Goal: Task Accomplishment & Management: Manage account settings

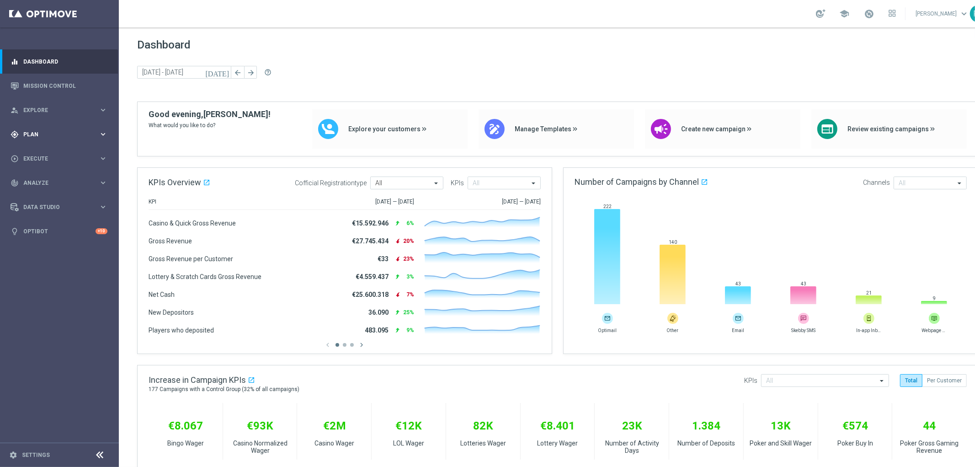
click at [104, 133] on icon "keyboard_arrow_right" at bounding box center [103, 134] width 9 height 9
click at [45, 178] on span "Templates" at bounding box center [56, 180] width 65 height 5
click at [51, 194] on link "Optimail" at bounding box center [61, 194] width 67 height 7
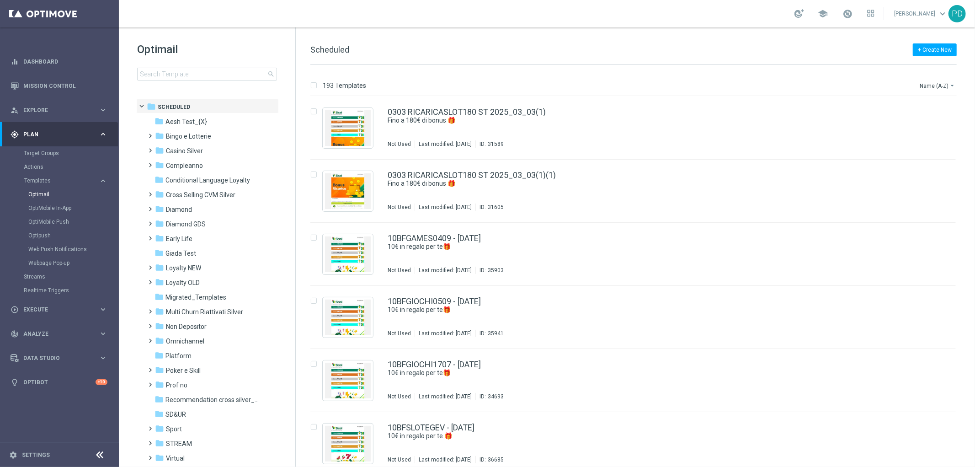
drag, startPoint x: 51, startPoint y: 195, endPoint x: 215, endPoint y: 42, distance: 223.8
click at [215, 42] on h1 "Optimail" at bounding box center [207, 49] width 140 height 15
click at [201, 267] on span "Loyalty NEW" at bounding box center [183, 268] width 35 height 8
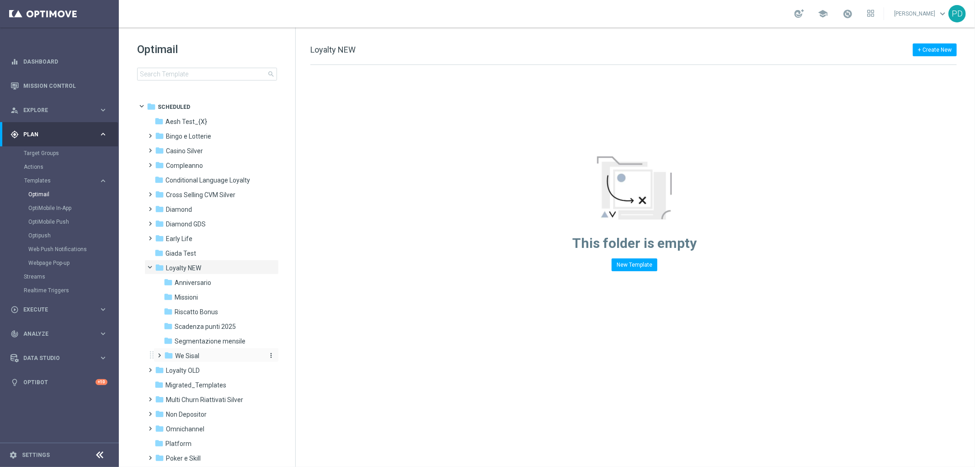
click at [189, 356] on span "We Sisal" at bounding box center [187, 355] width 24 height 8
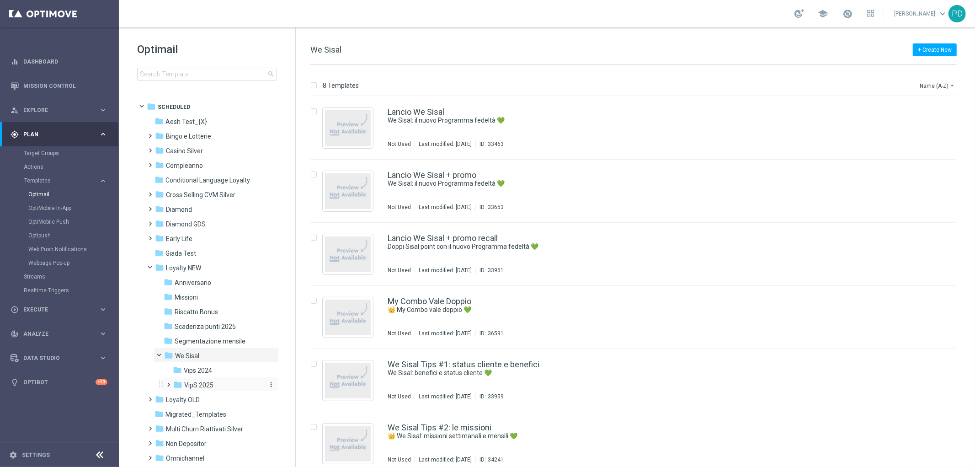
click at [209, 386] on span "VipS 2025" at bounding box center [198, 385] width 29 height 8
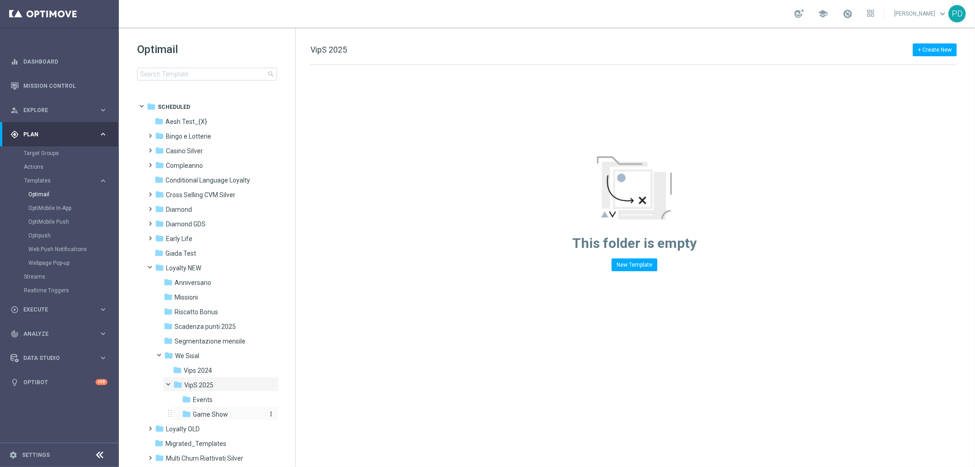
click at [217, 413] on span "Game Show" at bounding box center [210, 414] width 35 height 8
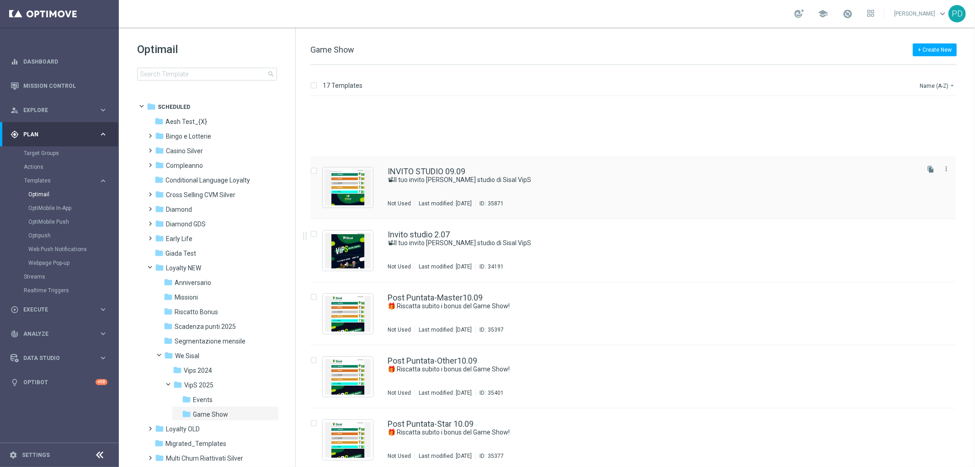
scroll to position [558, 0]
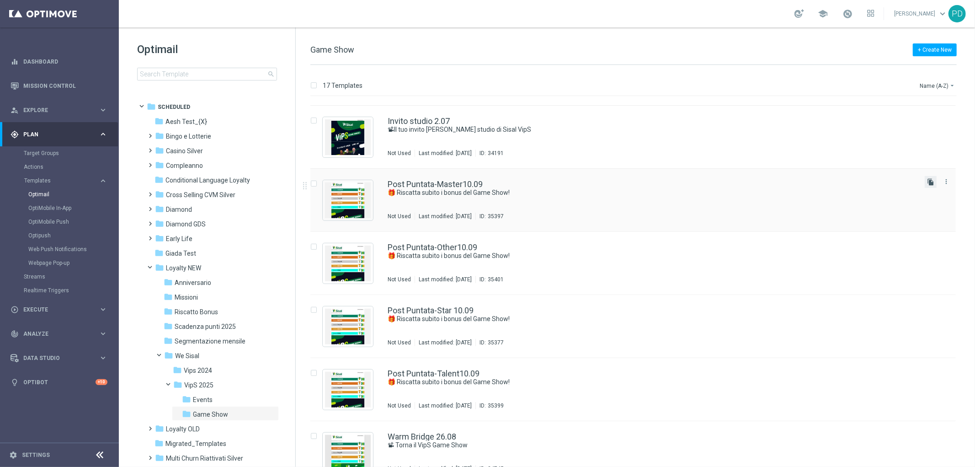
click at [928, 178] on icon "file_copy" at bounding box center [930, 181] width 7 height 7
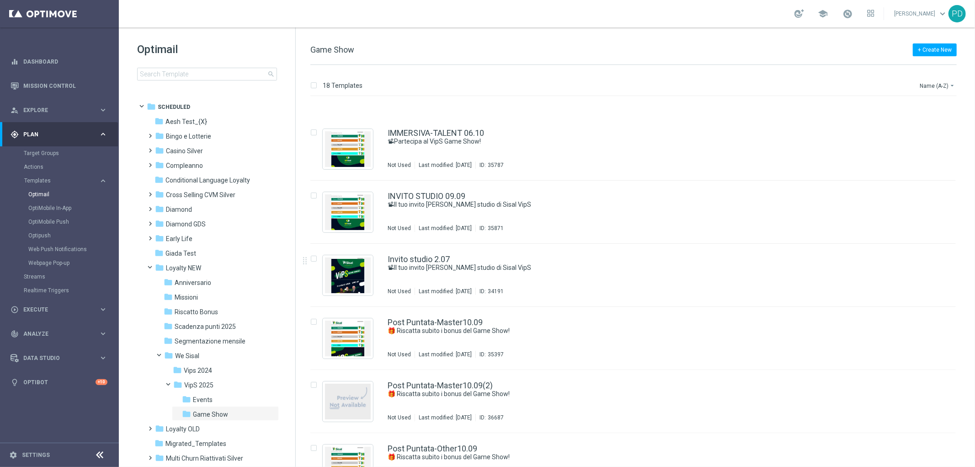
scroll to position [457, 0]
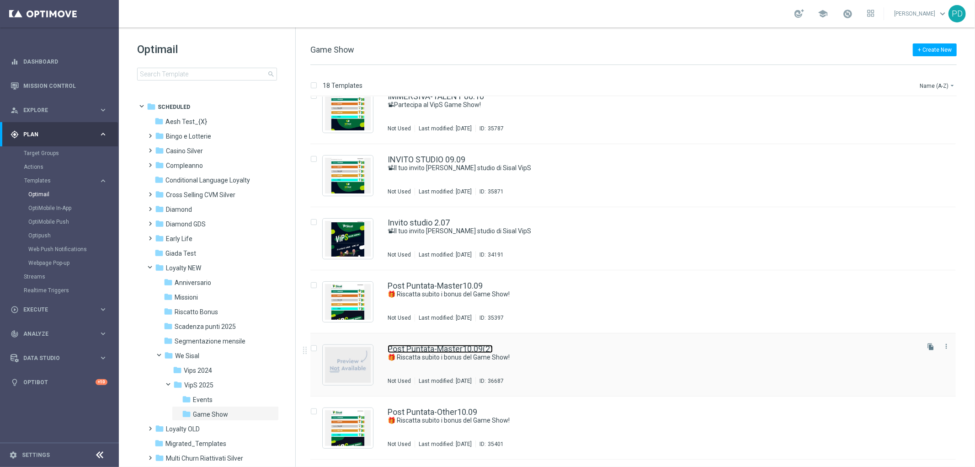
click at [471, 348] on link "Post Puntata-Master10.09(2)" at bounding box center [439, 349] width 105 height 8
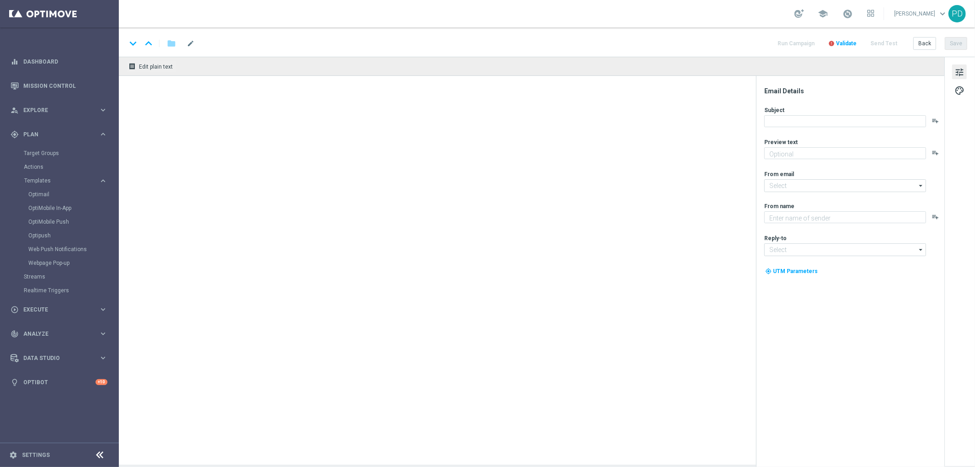
type textarea "Scopri le tue promozioni post puntata"
type textarea "Sisal"
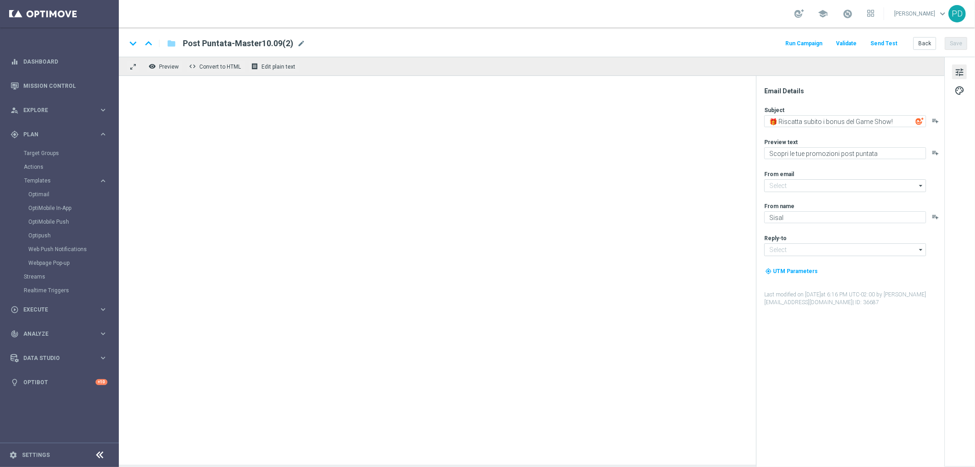
type input "[EMAIL_ADDRESS][DOMAIN_NAME]"
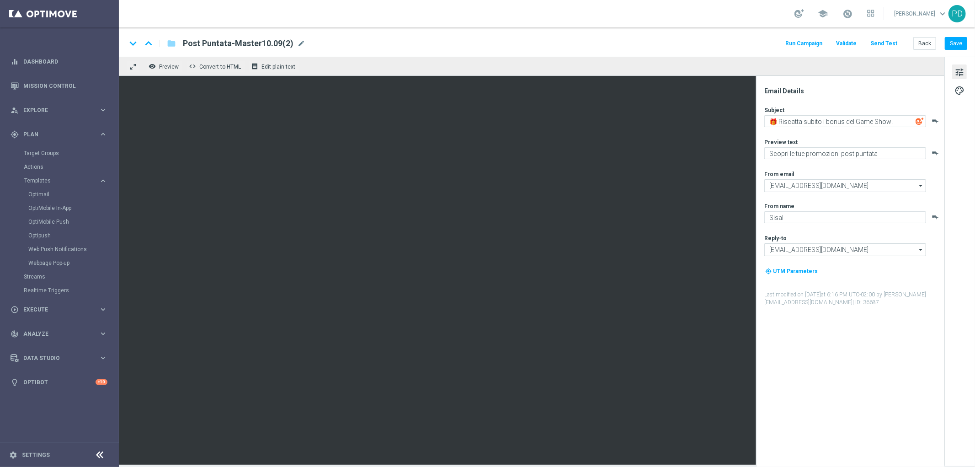
click at [252, 44] on span "Post Puntata-Master10.09(2)" at bounding box center [238, 43] width 111 height 11
drag, startPoint x: 270, startPoint y: 42, endPoint x: 247, endPoint y: 43, distance: 22.9
click at [247, 43] on input "Post Puntata-Master10.09(2)" at bounding box center [296, 43] width 227 height 12
click at [245, 42] on input "Post Puntata-Master 06.10" at bounding box center [296, 43] width 227 height 12
drag, startPoint x: 244, startPoint y: 42, endPoint x: 237, endPoint y: 42, distance: 7.3
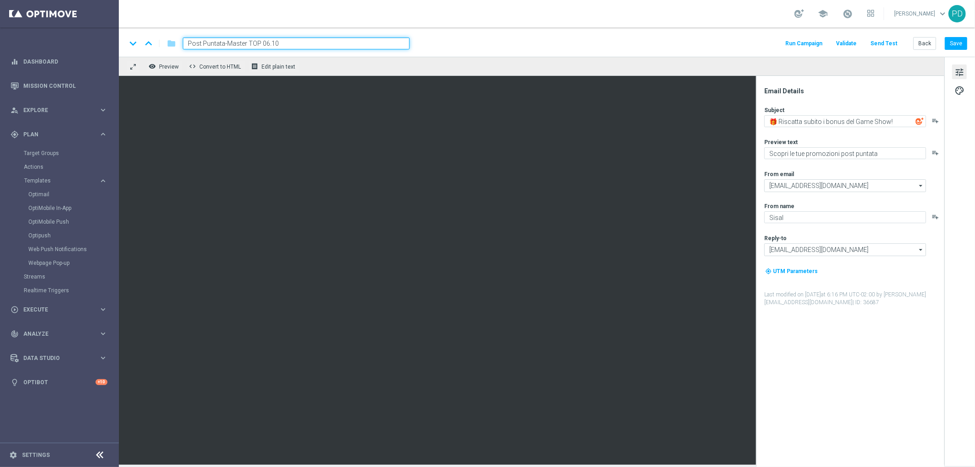
click at [237, 42] on input "Post Puntata-Master TOP 06.10" at bounding box center [296, 43] width 227 height 12
drag, startPoint x: 248, startPoint y: 42, endPoint x: 227, endPoint y: 44, distance: 21.2
click at [227, 44] on input "Post Puntata-Master TOP 06.10" at bounding box center [296, 43] width 227 height 12
type input "Post Puntata-MASTER TOP 06.10"
click at [460, 41] on div "keyboard_arrow_down keyboard_arrow_up folder Post Puntata-MASTER TOP 06.10 Run …" at bounding box center [546, 43] width 841 height 12
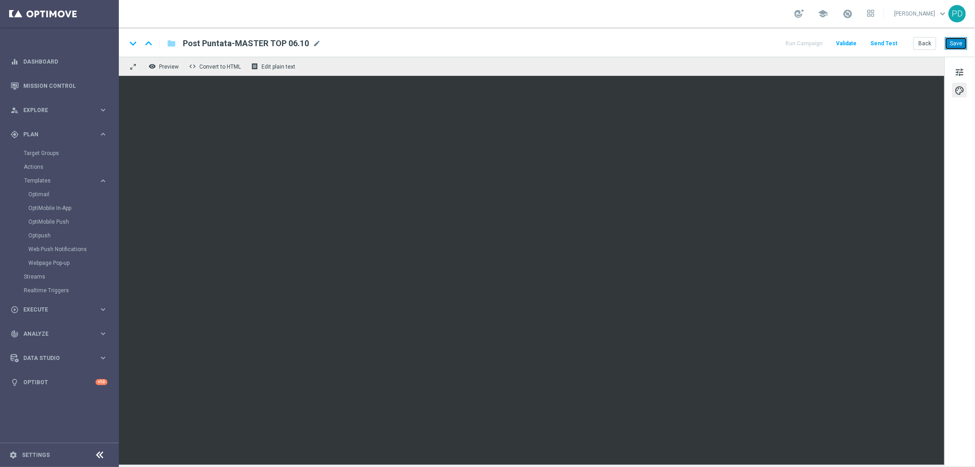
click at [965, 39] on button "Save" at bounding box center [956, 43] width 22 height 13
click at [171, 44] on icon "folder" at bounding box center [171, 43] width 9 height 11
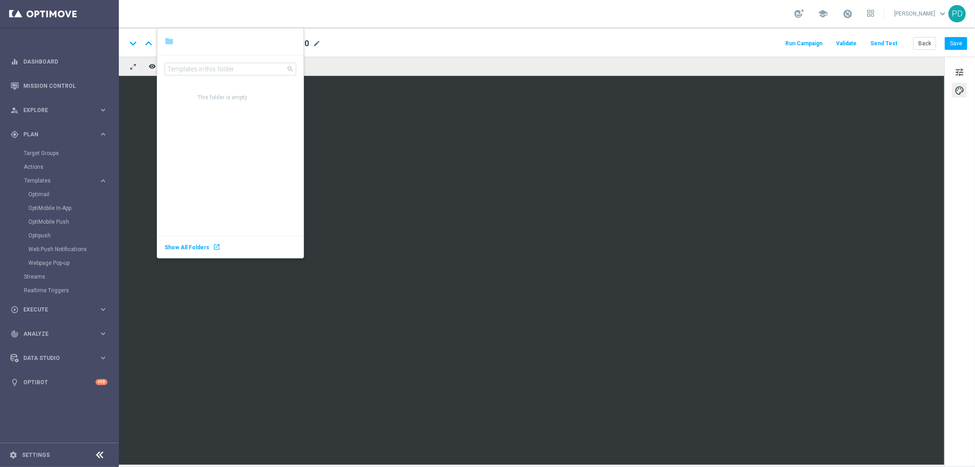
click at [382, 31] on div "keyboard_arrow_down keyboard_arrow_up folder Post Puntata-MASTER TOP 06.10 Post…" at bounding box center [547, 41] width 856 height 29
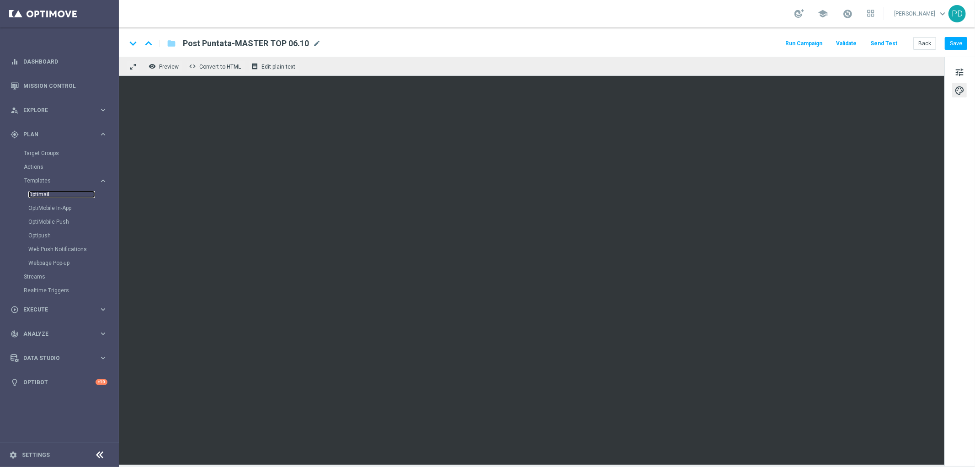
click at [42, 191] on link "Optimail" at bounding box center [61, 194] width 67 height 7
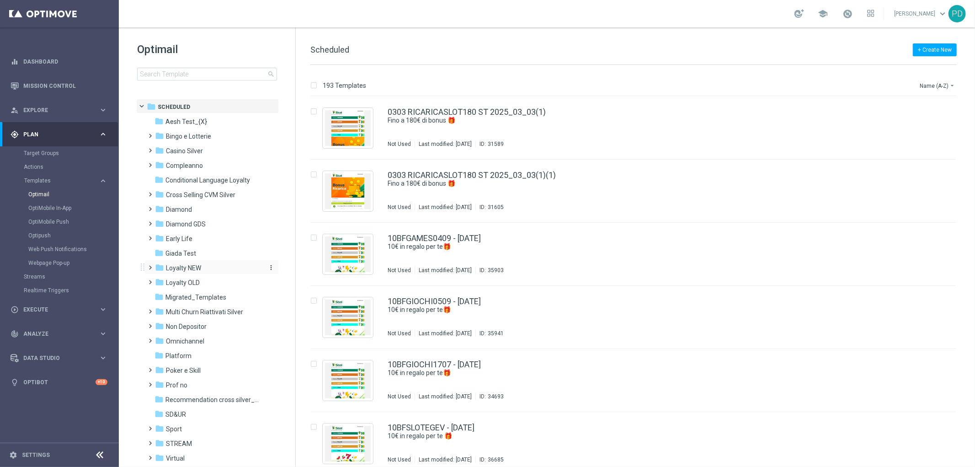
click at [190, 264] on span "Loyalty NEW" at bounding box center [183, 268] width 35 height 8
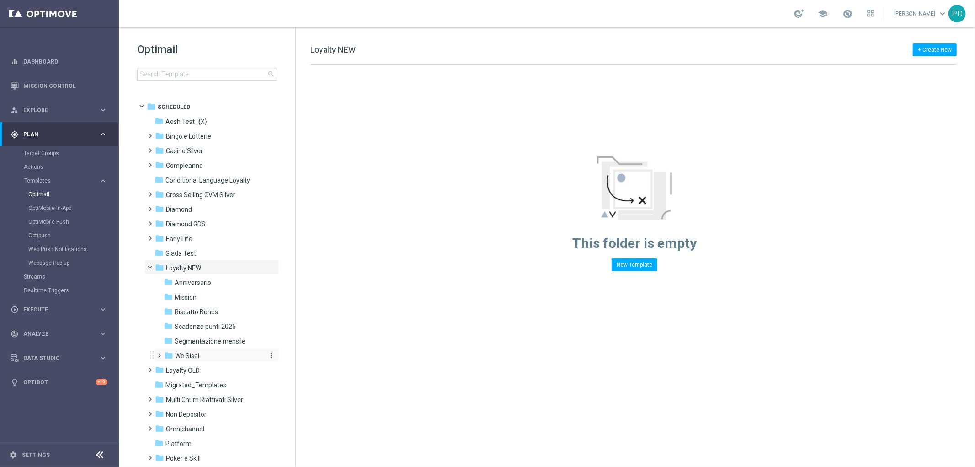
click at [204, 353] on div "folder We Sisal" at bounding box center [212, 355] width 97 height 11
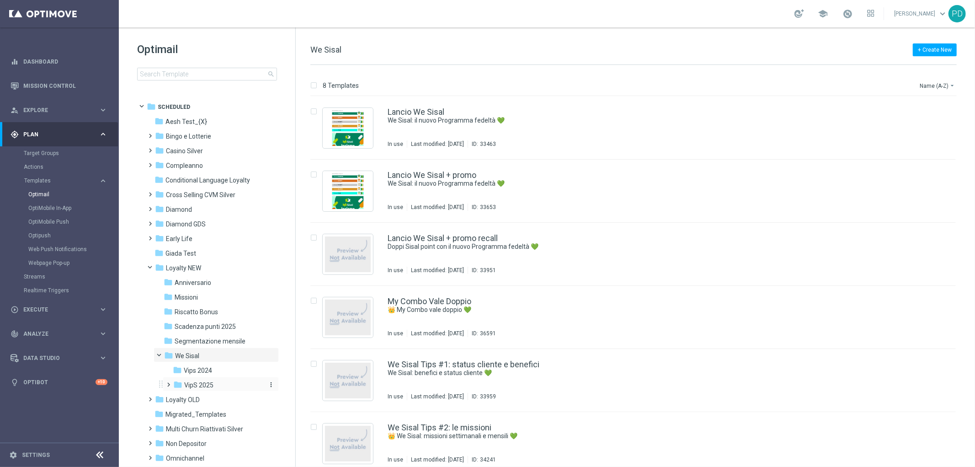
click at [211, 381] on span "VipS 2025" at bounding box center [198, 385] width 29 height 8
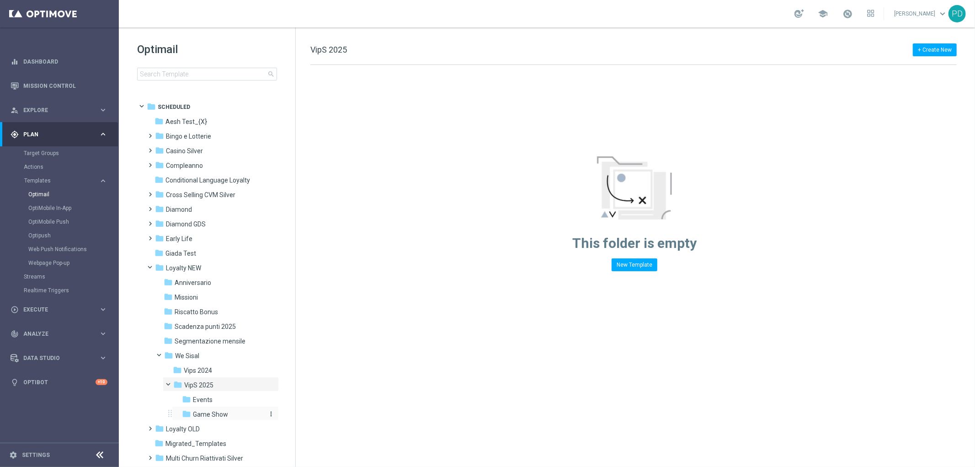
click at [223, 410] on span "Game Show" at bounding box center [210, 414] width 35 height 8
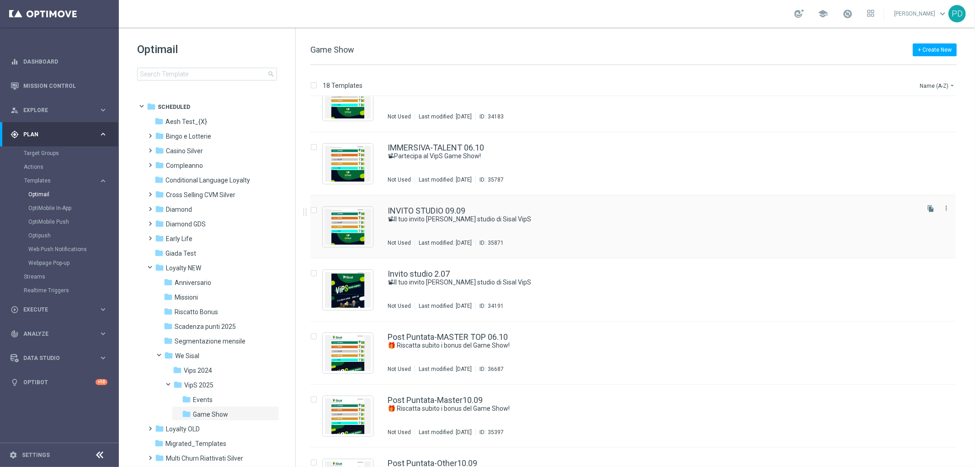
scroll to position [508, 0]
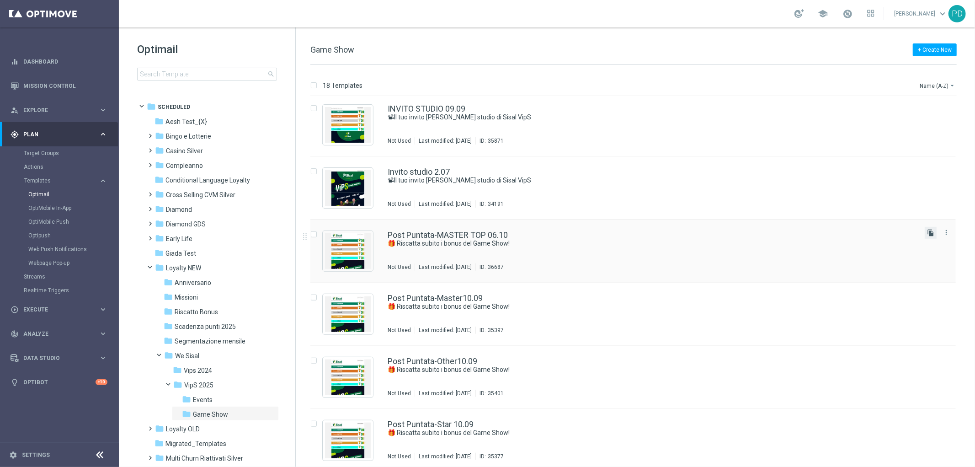
click at [929, 235] on icon "file_copy" at bounding box center [930, 232] width 7 height 7
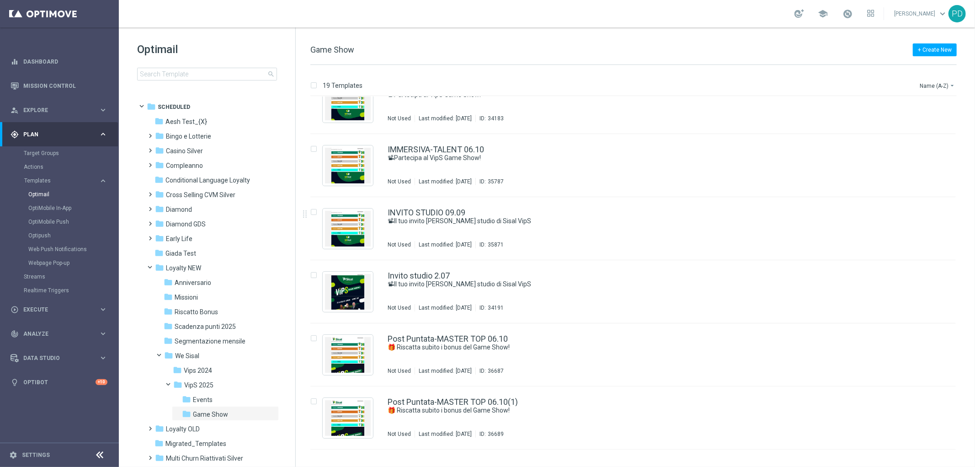
scroll to position [457, 0]
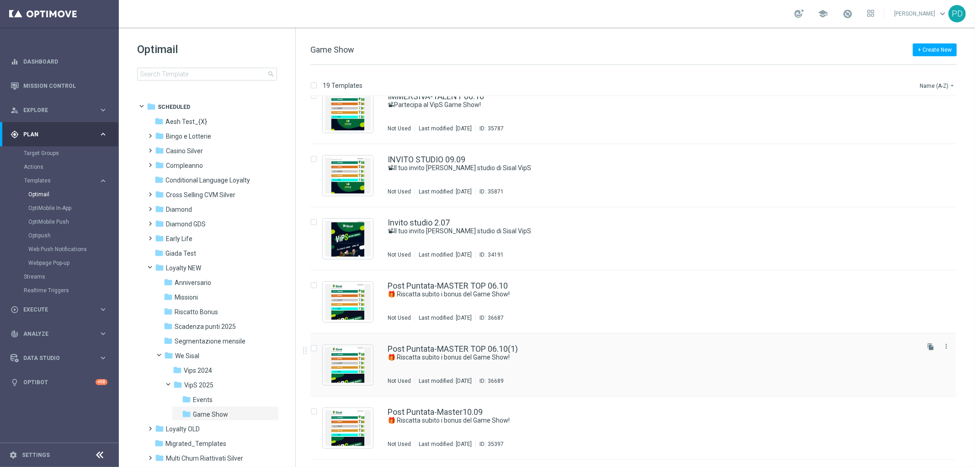
click at [542, 350] on div "Post Puntata-MASTER TOP 06.10(1)" at bounding box center [652, 349] width 530 height 8
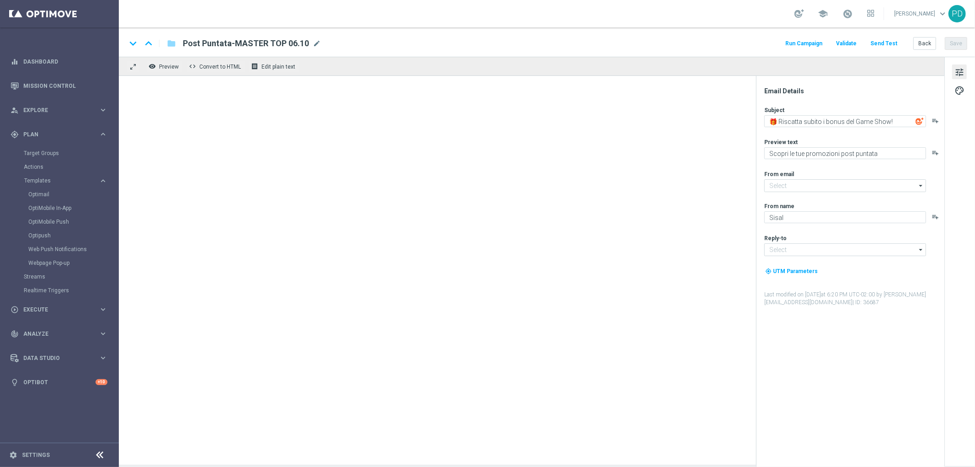
type input "[EMAIL_ADDRESS][DOMAIN_NAME]"
click at [283, 42] on span "Post Puntata-MASTER TOP 06.10(1)" at bounding box center [251, 43] width 137 height 11
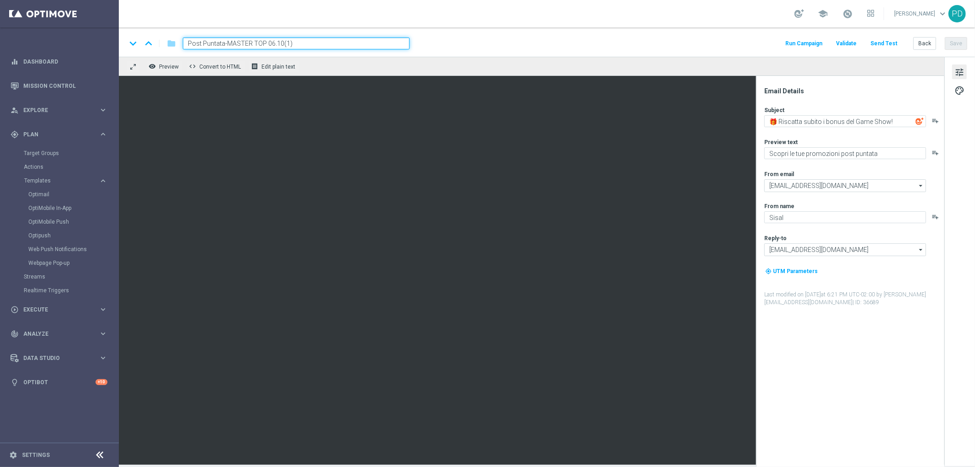
drag, startPoint x: 295, startPoint y: 42, endPoint x: 281, endPoint y: 44, distance: 13.8
click at [281, 44] on input "Post Puntata-MASTER TOP 06.10(1)" at bounding box center [296, 43] width 227 height 12
click at [262, 42] on input "Post Puntata-MASTER TOP 06.10" at bounding box center [296, 43] width 227 height 12
drag, startPoint x: 263, startPoint y: 42, endPoint x: 253, endPoint y: 42, distance: 10.1
click at [253, 42] on input "Post Puntata-MASTER TOP 06.10" at bounding box center [296, 43] width 227 height 12
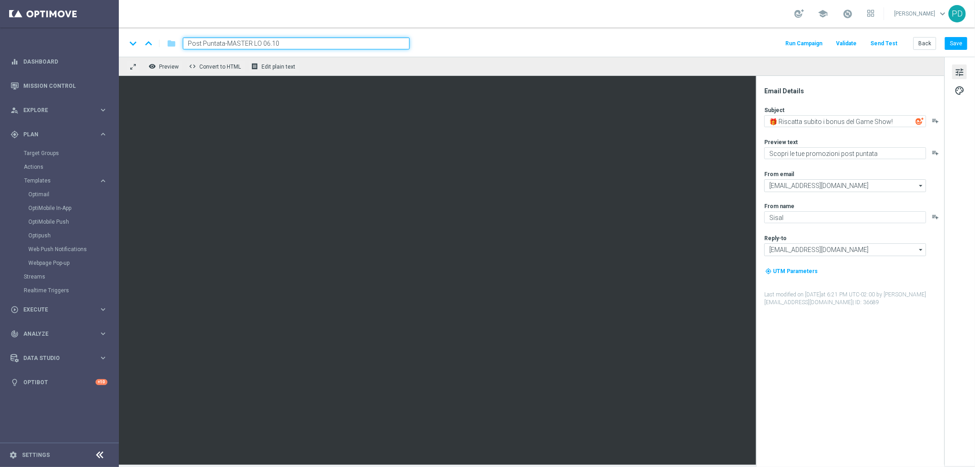
type input "Post Puntata-MASTER LOW 06.10"
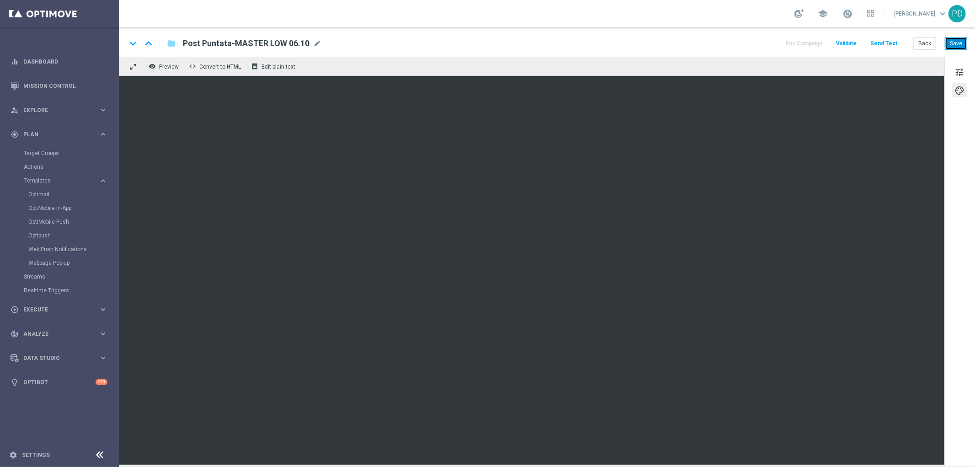
click at [953, 44] on button "Save" at bounding box center [956, 43] width 22 height 13
click at [43, 191] on link "Optimail" at bounding box center [61, 194] width 67 height 7
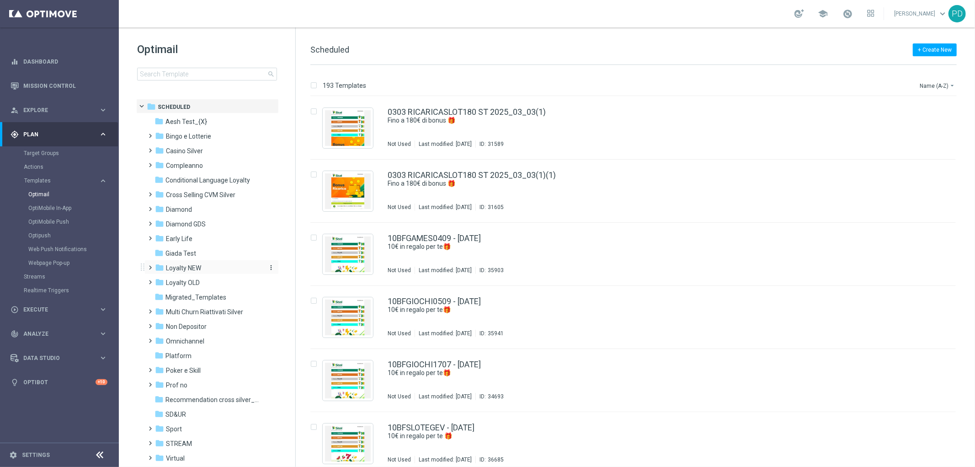
click at [188, 266] on span "Loyalty NEW" at bounding box center [183, 268] width 35 height 8
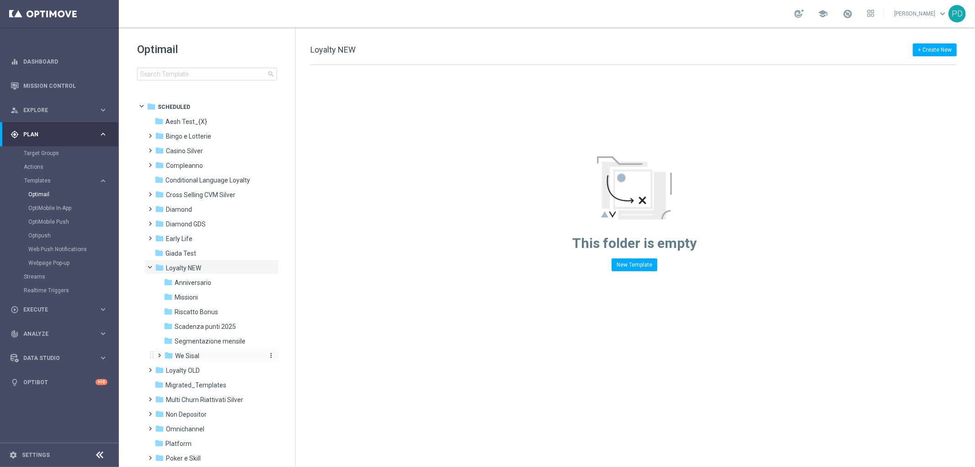
click at [180, 355] on span "We Sisal" at bounding box center [187, 355] width 24 height 8
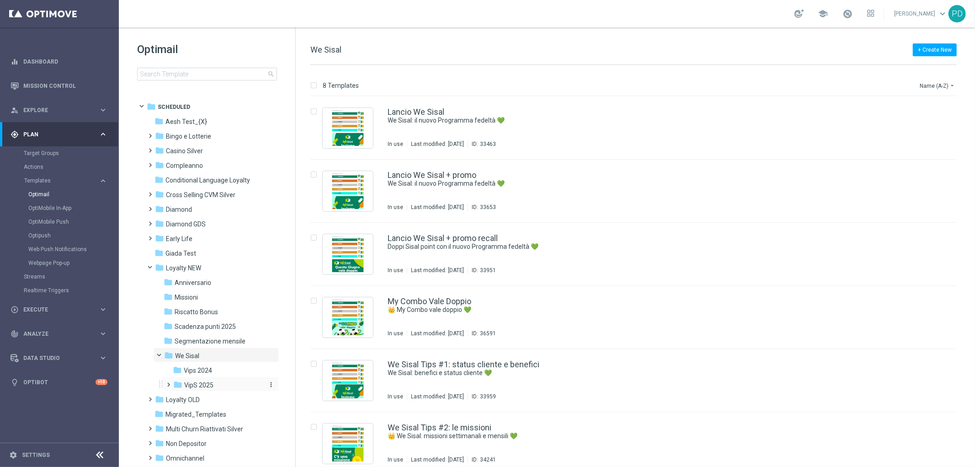
click at [200, 381] on span "VipS 2025" at bounding box center [198, 385] width 29 height 8
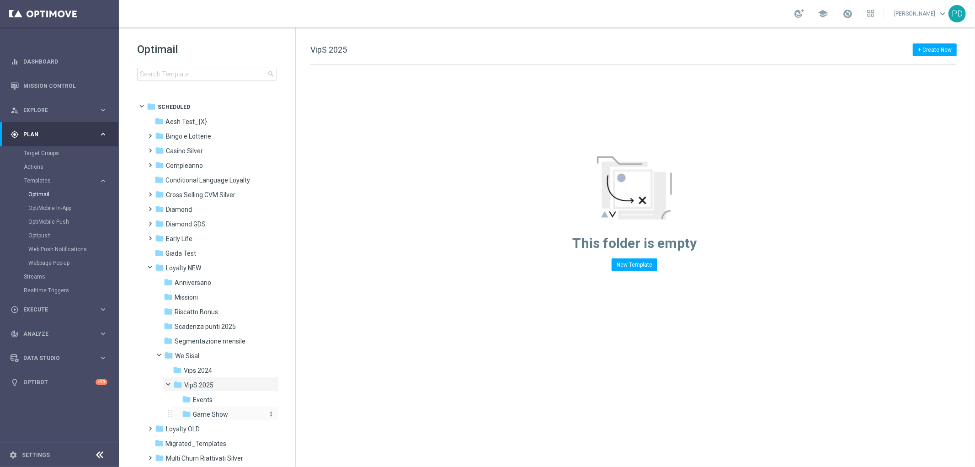
click at [223, 411] on span "Game Show" at bounding box center [210, 414] width 35 height 8
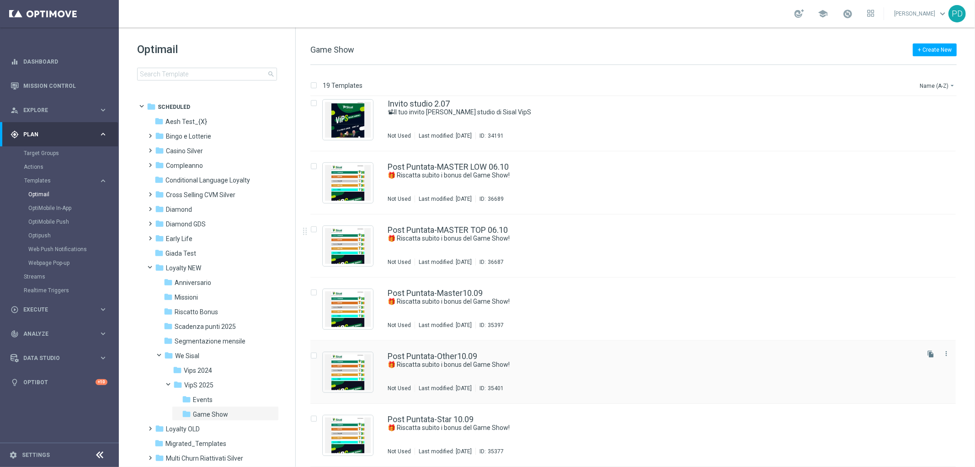
scroll to position [574, 0]
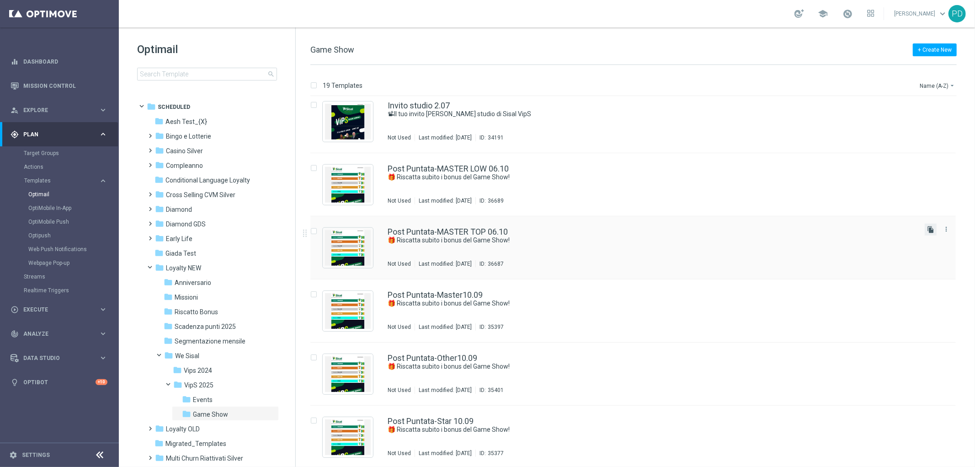
click at [930, 229] on icon "file_copy" at bounding box center [930, 229] width 7 height 7
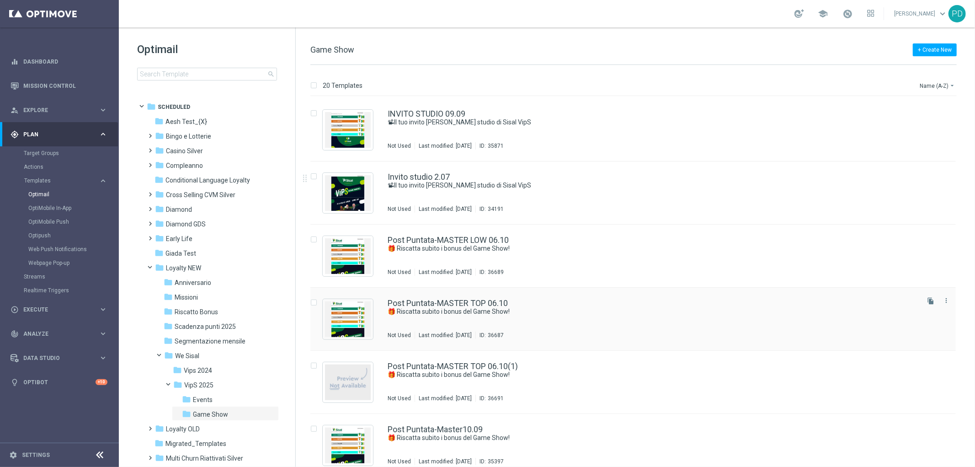
scroll to position [558, 0]
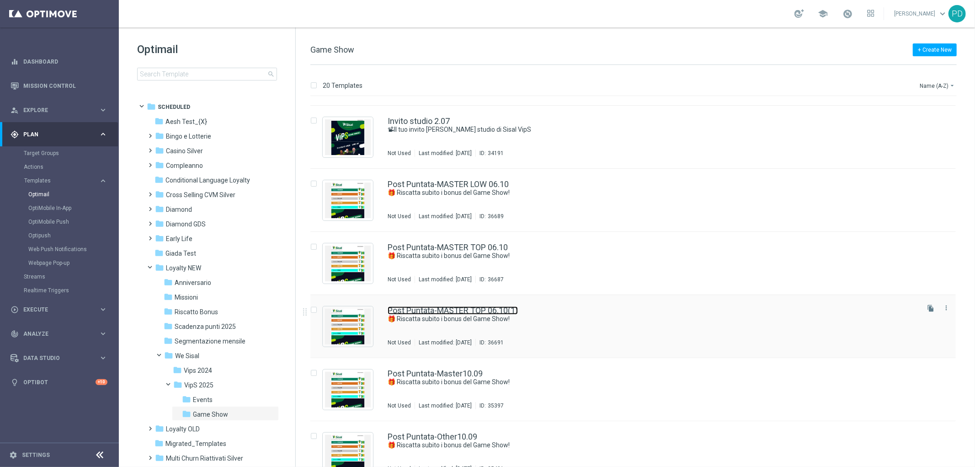
click at [494, 307] on link "Post Puntata-MASTER TOP 06.10(1)" at bounding box center [452, 310] width 130 height 8
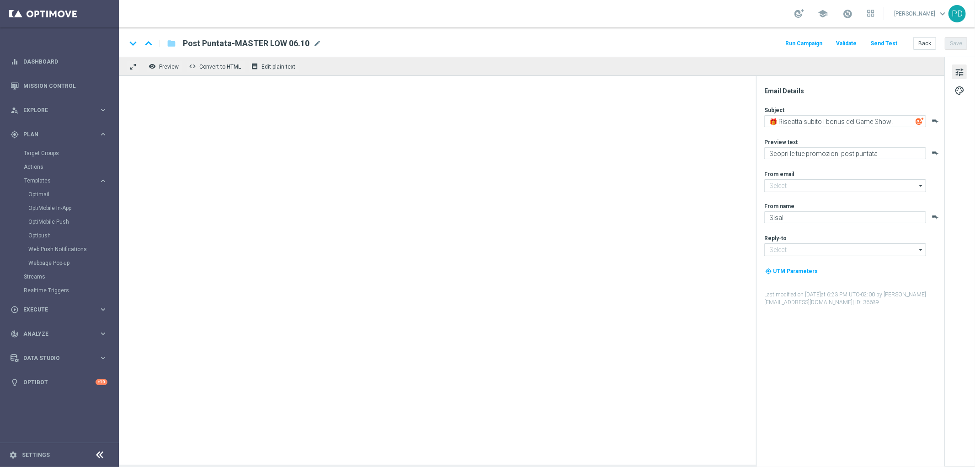
type input "[EMAIL_ADDRESS][DOMAIN_NAME]"
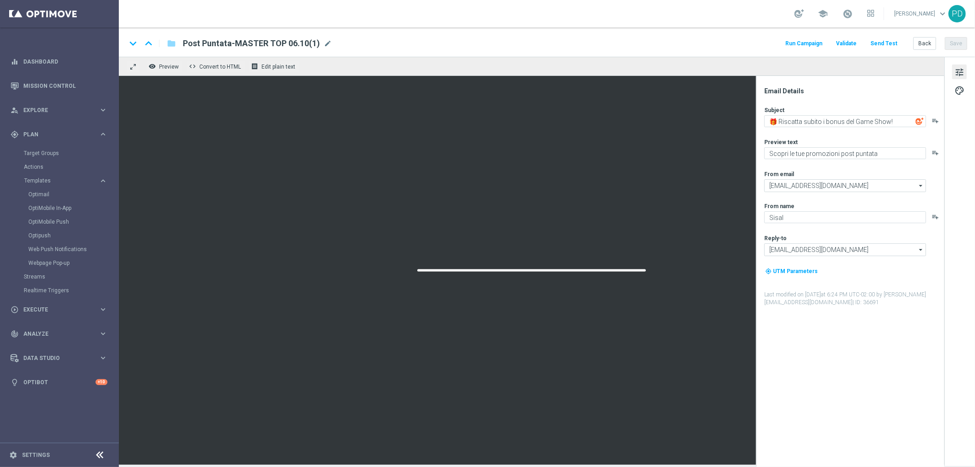
click at [325, 45] on span "mode_edit" at bounding box center [328, 43] width 8 height 8
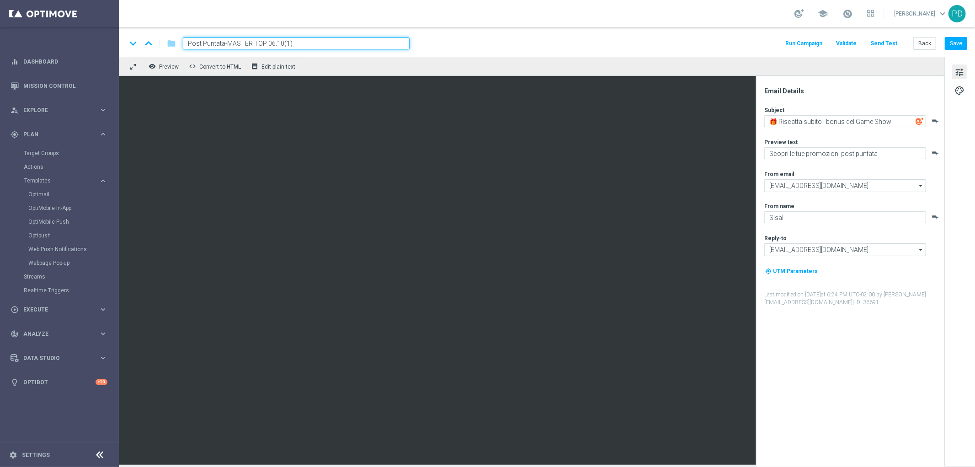
drag, startPoint x: 296, startPoint y: 41, endPoint x: 281, endPoint y: 43, distance: 14.8
click at [281, 43] on input "Post Puntata-MASTER TOP 06.10(1)" at bounding box center [296, 43] width 227 height 12
drag, startPoint x: 263, startPoint y: 43, endPoint x: 226, endPoint y: 44, distance: 37.0
click at [226, 44] on input "Post Puntata-MASTER TOP 06.10" at bounding box center [296, 43] width 227 height 12
type input "Post Puntata-STAR 06.10"
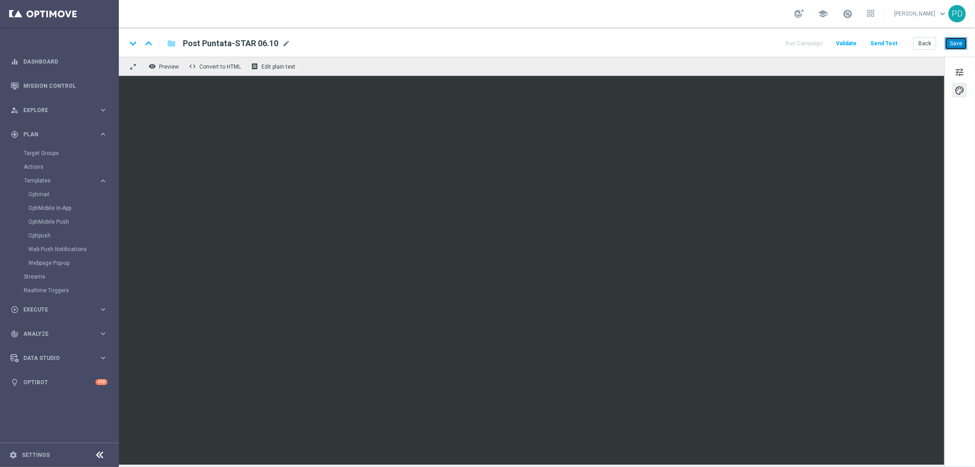
click at [955, 42] on button "Save" at bounding box center [956, 43] width 22 height 13
click at [49, 195] on link "Optimail" at bounding box center [61, 194] width 67 height 7
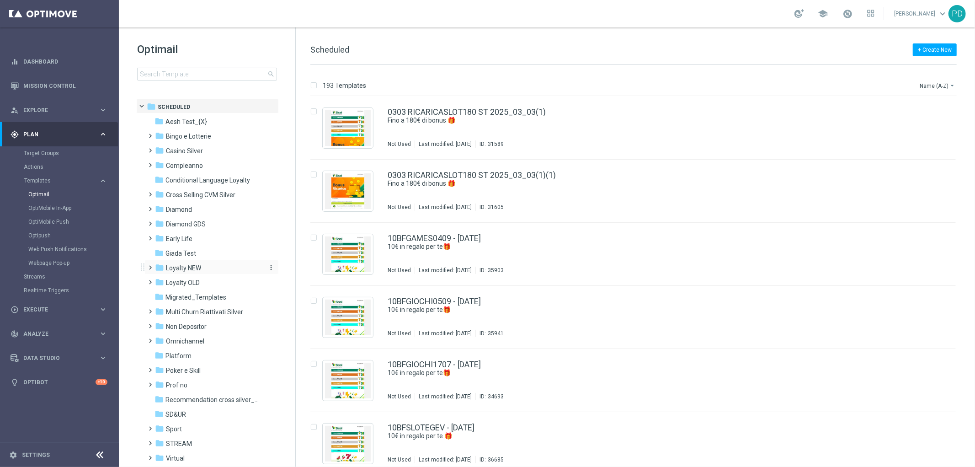
click at [193, 268] on span "Loyalty NEW" at bounding box center [183, 268] width 35 height 8
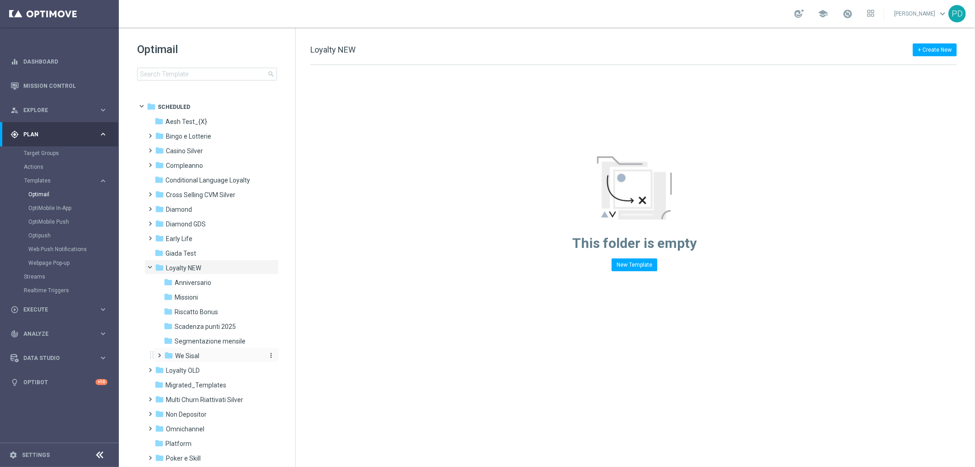
click at [210, 355] on div "folder We Sisal" at bounding box center [212, 355] width 97 height 11
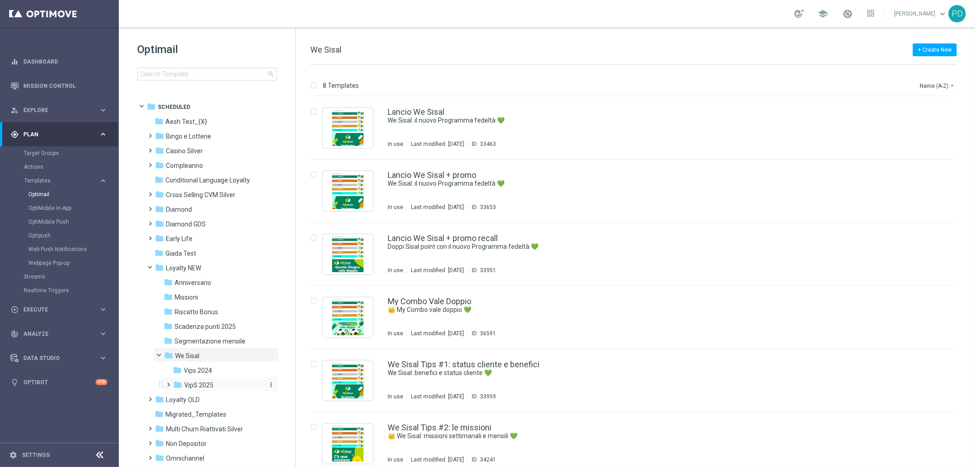
click at [217, 381] on div "folder VipS 2025" at bounding box center [218, 385] width 90 height 11
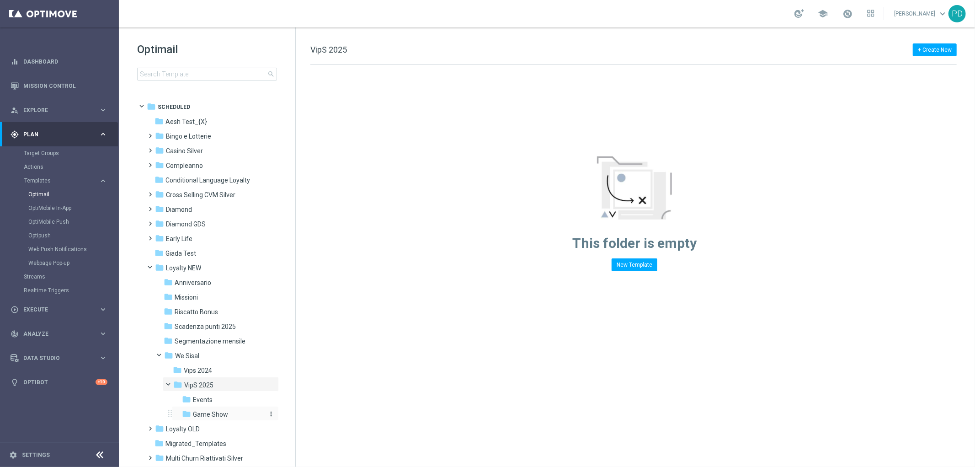
click at [223, 409] on div "folder Game Show" at bounding box center [223, 414] width 82 height 11
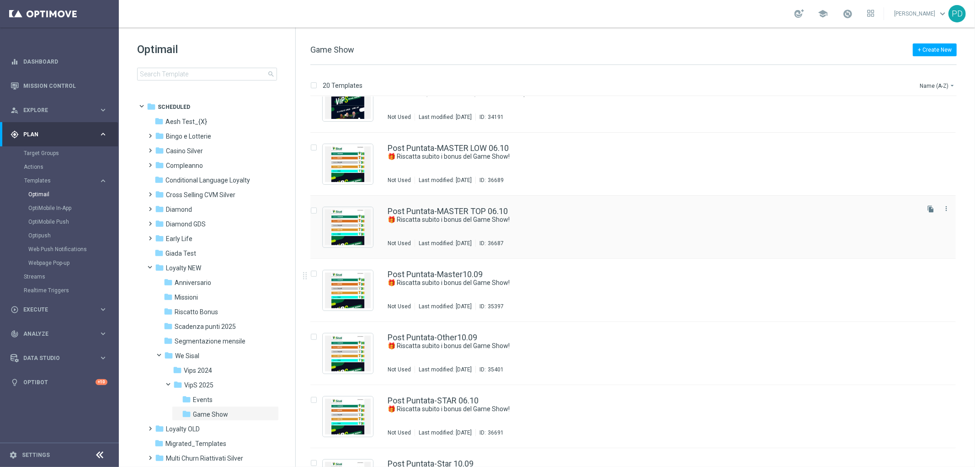
scroll to position [609, 0]
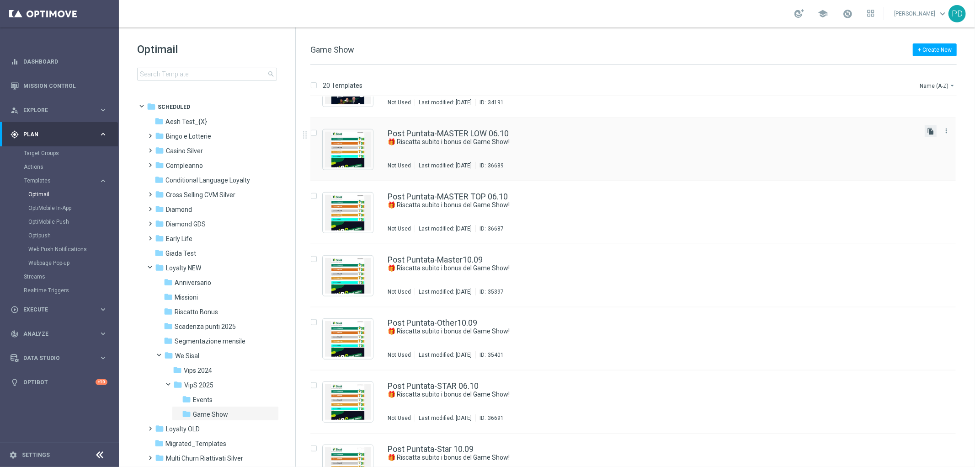
click at [929, 129] on icon "file_copy" at bounding box center [930, 130] width 7 height 7
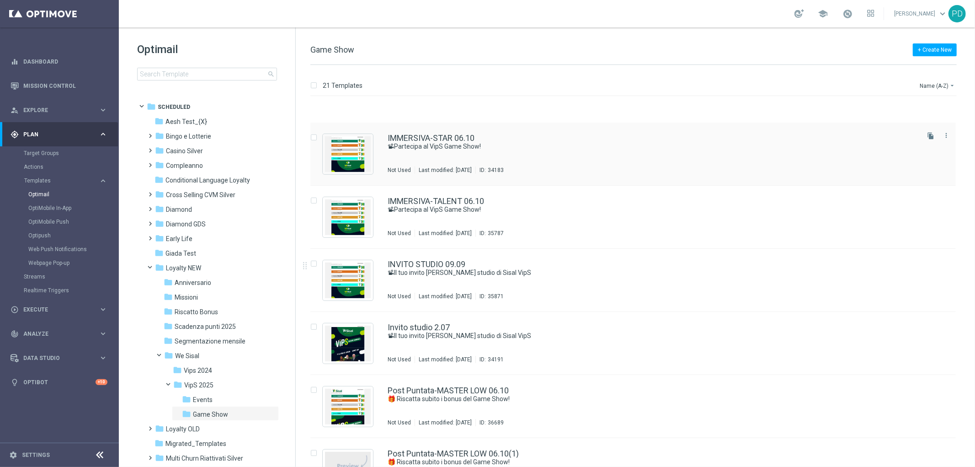
scroll to position [457, 0]
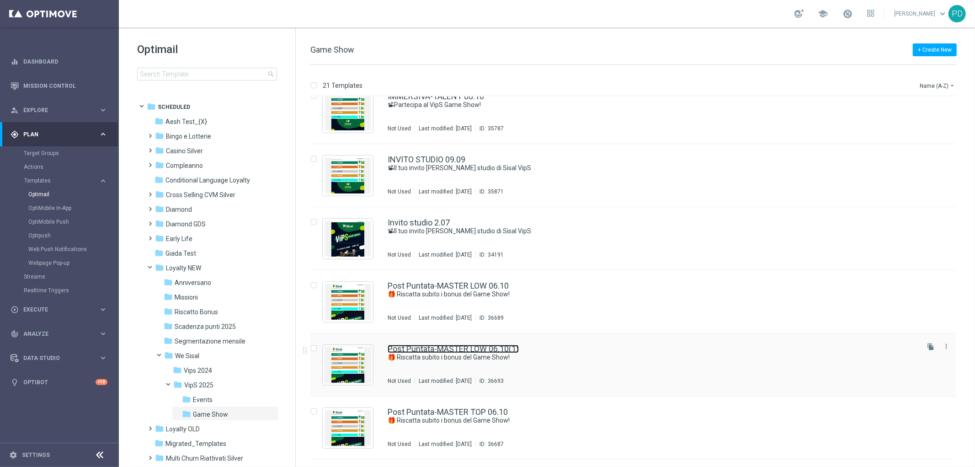
click at [500, 349] on link "Post Puntata-MASTER LOW 06.10(1)" at bounding box center [452, 349] width 131 height 8
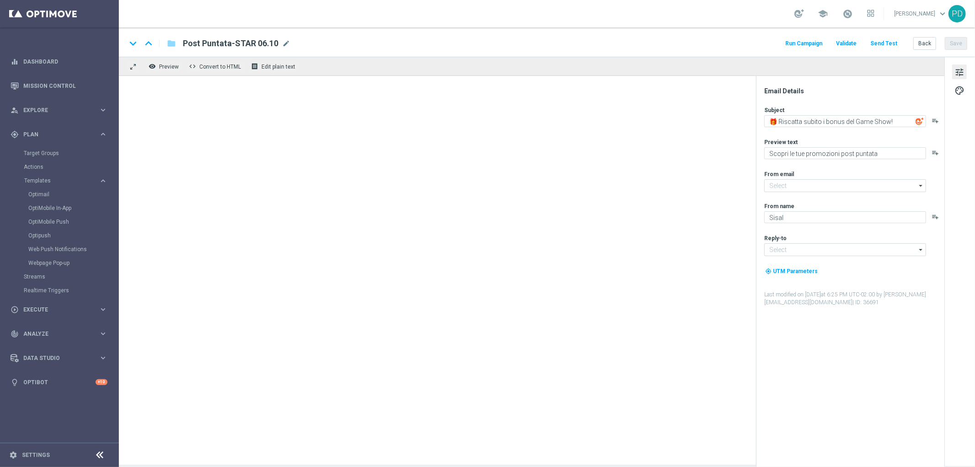
type input "[EMAIL_ADDRESS][DOMAIN_NAME]"
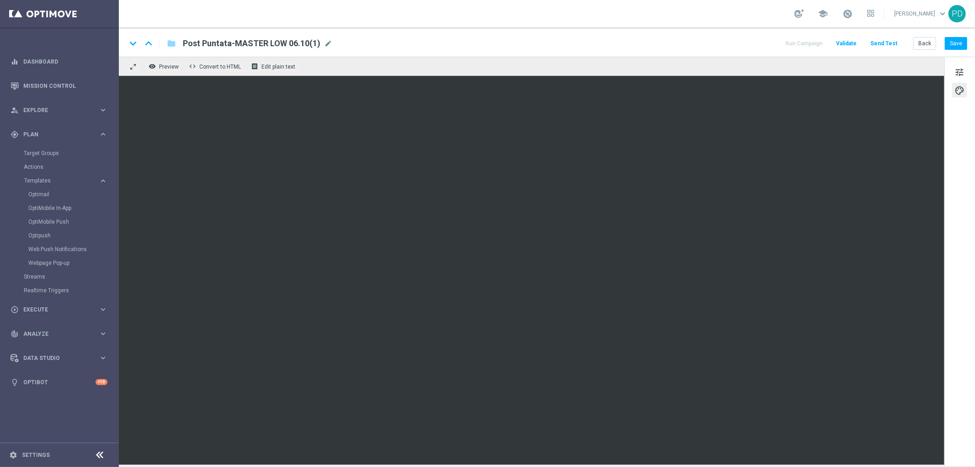
click at [321, 44] on div "Post Puntata-MASTER LOW 06.10(1) mode_edit" at bounding box center [257, 43] width 149 height 12
drag, startPoint x: 308, startPoint y: 40, endPoint x: 284, endPoint y: 43, distance: 24.9
click at [284, 43] on input "Post Puntata-MASTER LOW 06.10(1)" at bounding box center [296, 43] width 227 height 12
drag, startPoint x: 264, startPoint y: 42, endPoint x: 227, endPoint y: 42, distance: 37.0
click at [227, 42] on input "Post Puntata-MASTER LOW 06.10" at bounding box center [296, 43] width 227 height 12
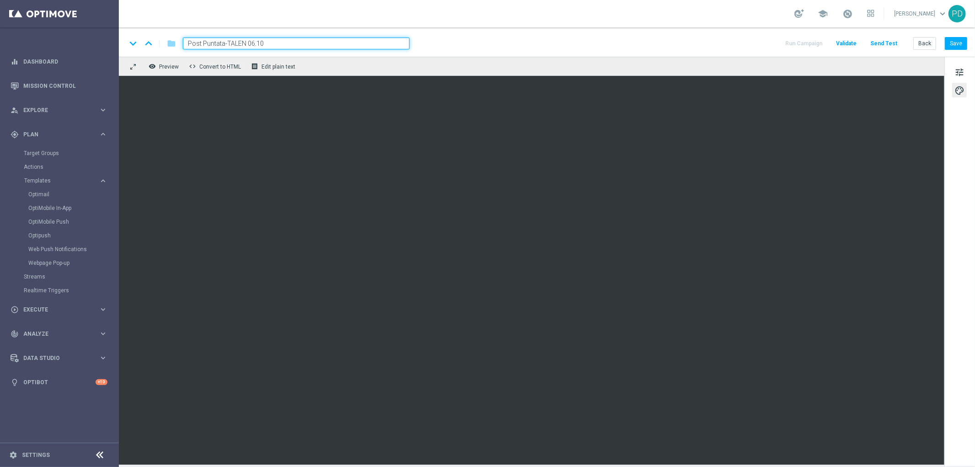
type input "Post Puntata-TALENT 06.10"
click at [957, 44] on button "Save" at bounding box center [956, 43] width 22 height 13
click at [38, 192] on link "Optimail" at bounding box center [61, 194] width 67 height 7
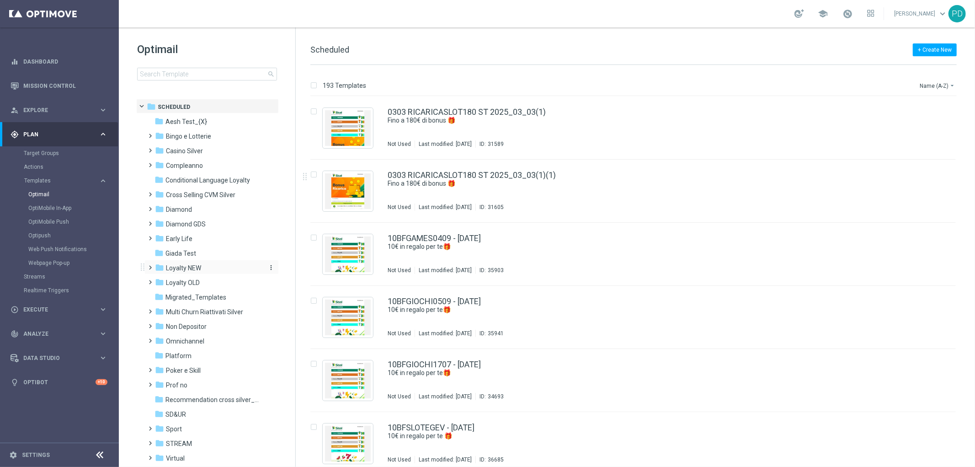
click at [190, 264] on span "Loyalty NEW" at bounding box center [183, 268] width 35 height 8
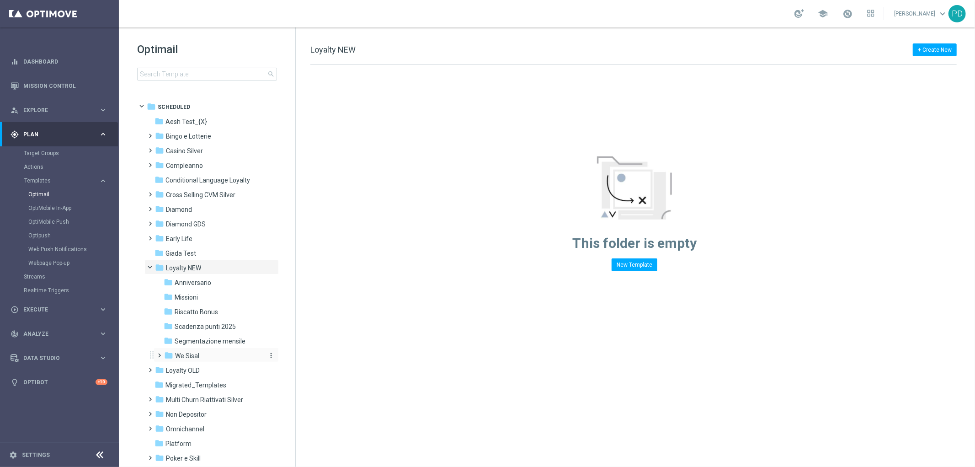
click at [207, 358] on div "folder We Sisal" at bounding box center [212, 355] width 97 height 11
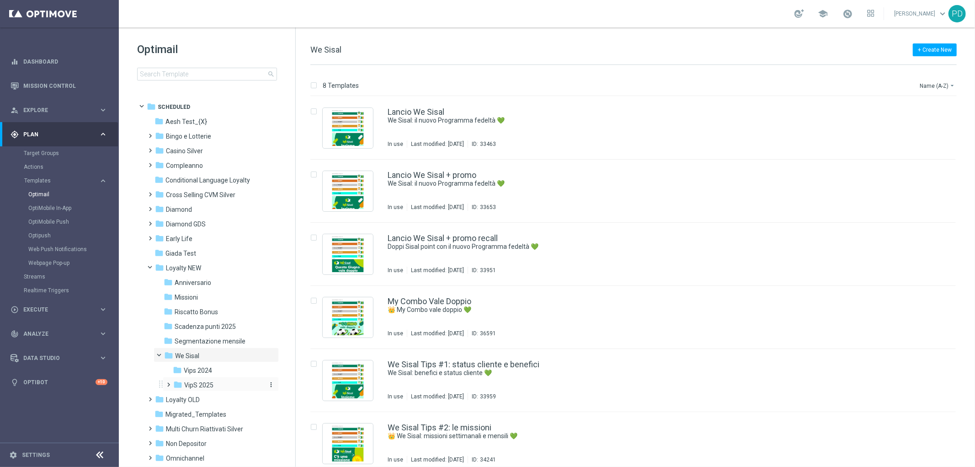
click at [223, 382] on div "folder VipS 2025" at bounding box center [218, 385] width 90 height 11
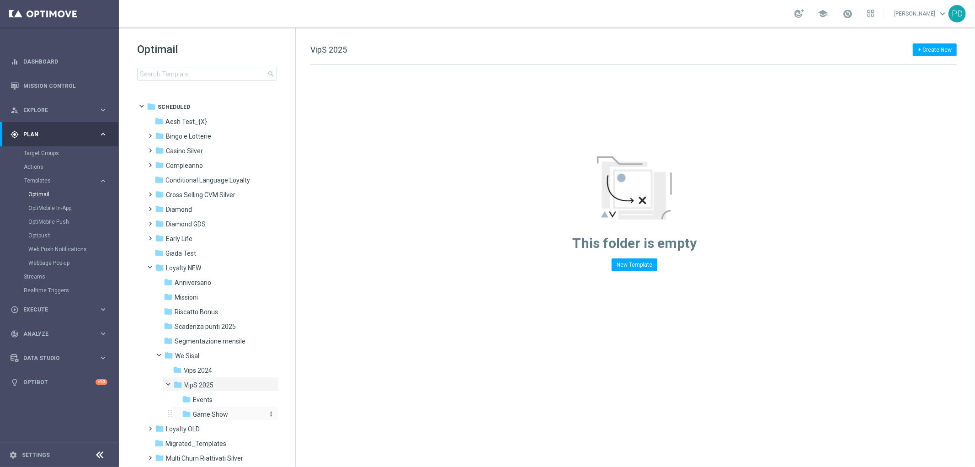
click at [229, 411] on div "folder Game Show" at bounding box center [223, 414] width 82 height 11
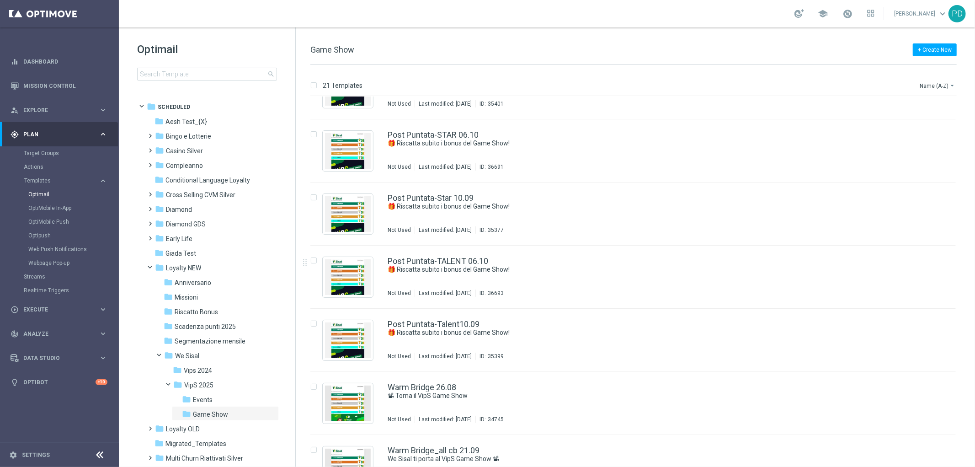
scroll to position [863, 0]
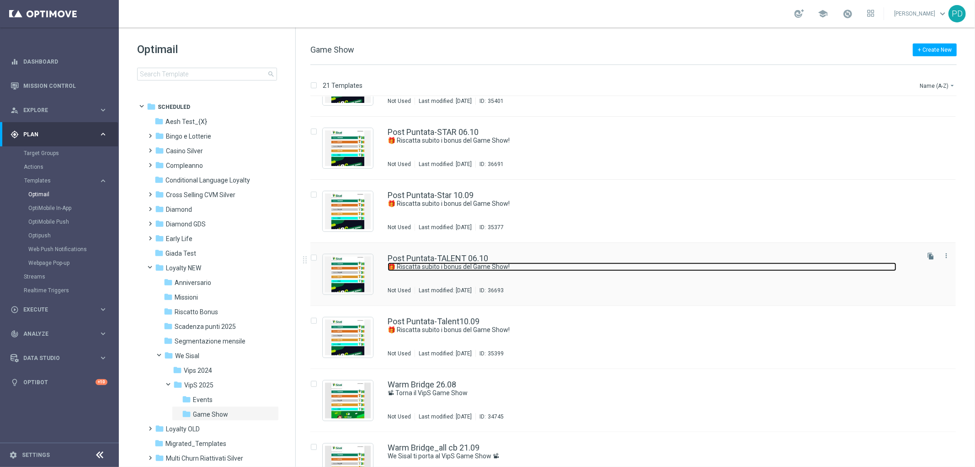
click at [478, 262] on link "🎁 Riscatta subito i bonus del Game Show!" at bounding box center [641, 266] width 509 height 9
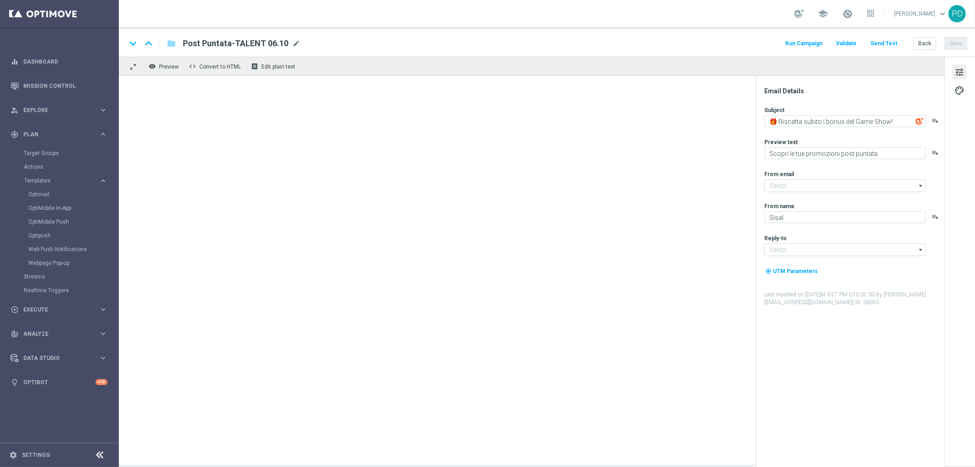
type input "[EMAIL_ADDRESS][DOMAIN_NAME]"
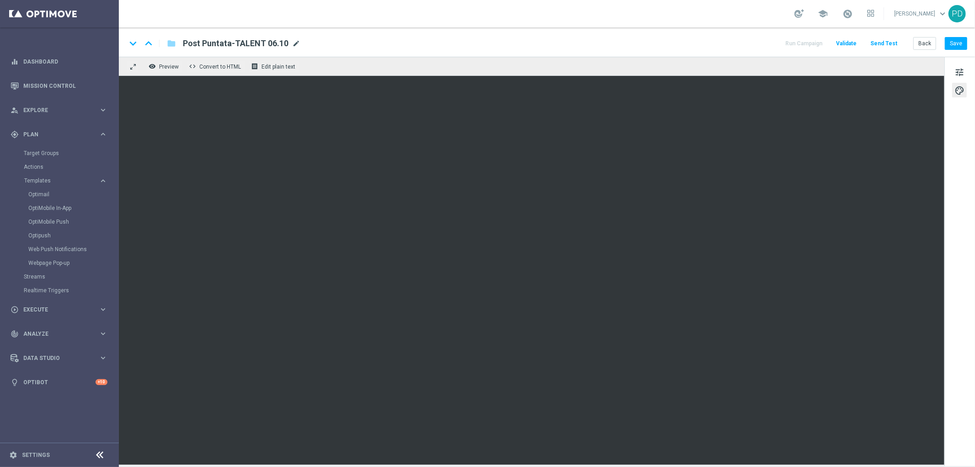
click at [293, 44] on span "mode_edit" at bounding box center [296, 43] width 8 height 8
drag, startPoint x: 226, startPoint y: 43, endPoint x: 183, endPoint y: 44, distance: 43.4
click at [183, 44] on input "Post Puntata-TALENT 06.10" at bounding box center [296, 43] width 227 height 12
type input "POST PUNTATA OTTOBRE TALENT 06.10"
click at [956, 41] on button "Save" at bounding box center [956, 43] width 22 height 13
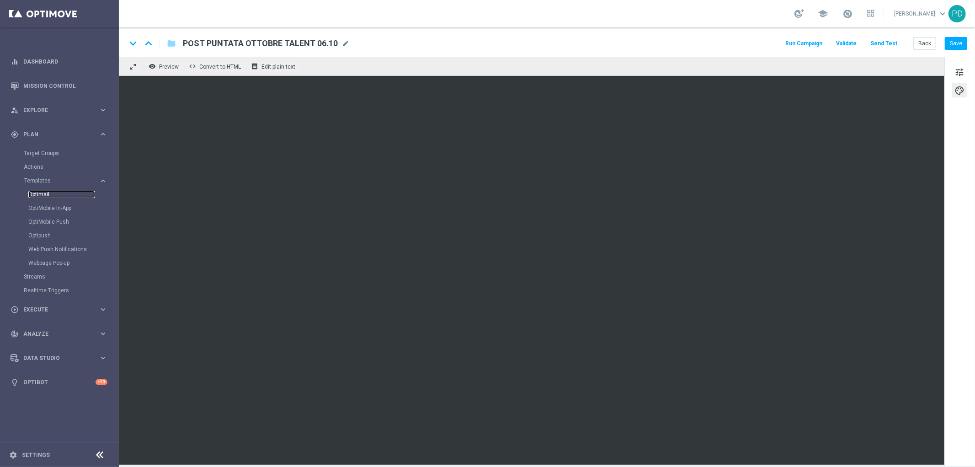
click at [52, 195] on link "Optimail" at bounding box center [61, 194] width 67 height 7
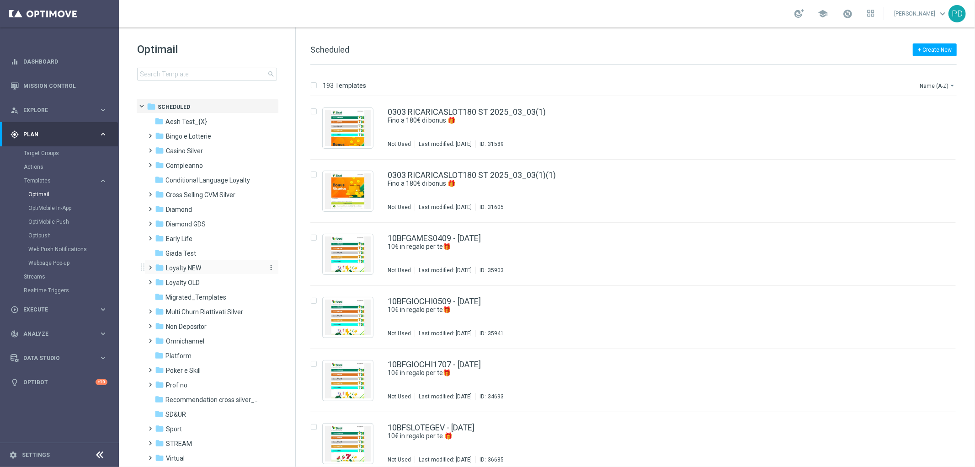
click at [192, 264] on span "Loyalty NEW" at bounding box center [183, 268] width 35 height 8
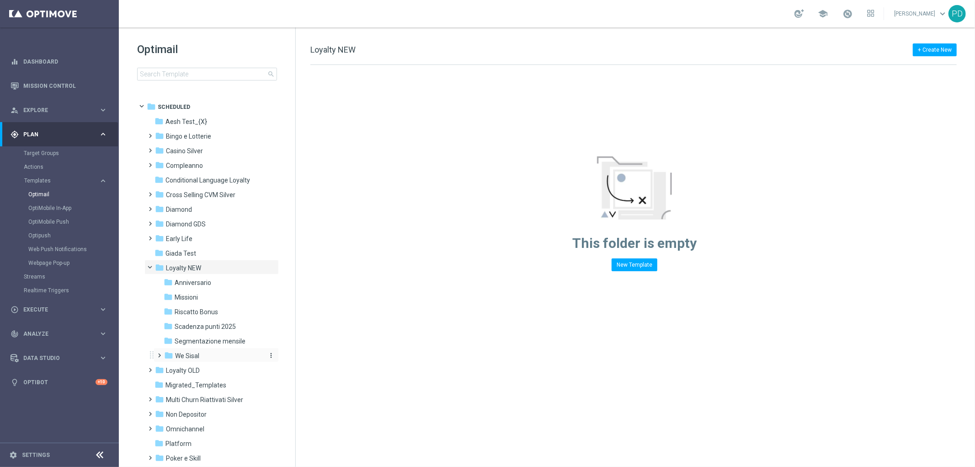
click at [197, 356] on span "We Sisal" at bounding box center [187, 355] width 24 height 8
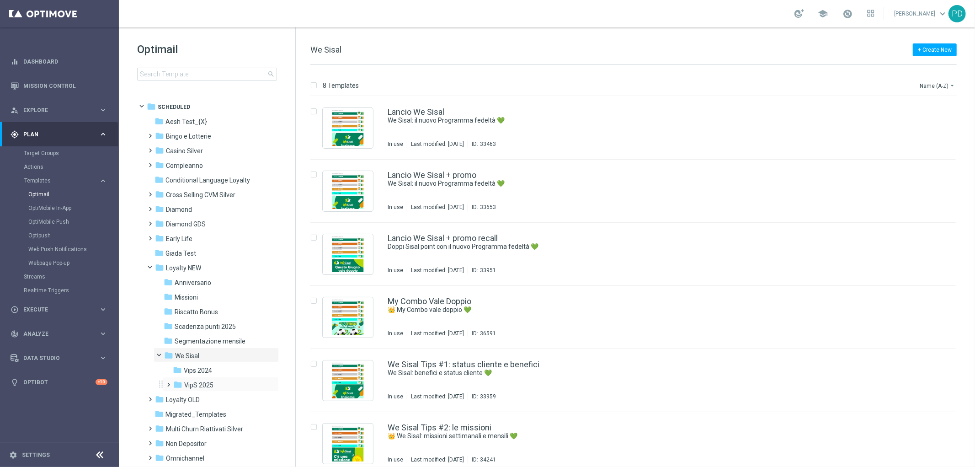
click at [228, 378] on div "folder VipS 2025 more_vert" at bounding box center [221, 384] width 116 height 15
click at [234, 382] on div "folder VipS 2025" at bounding box center [218, 385] width 90 height 11
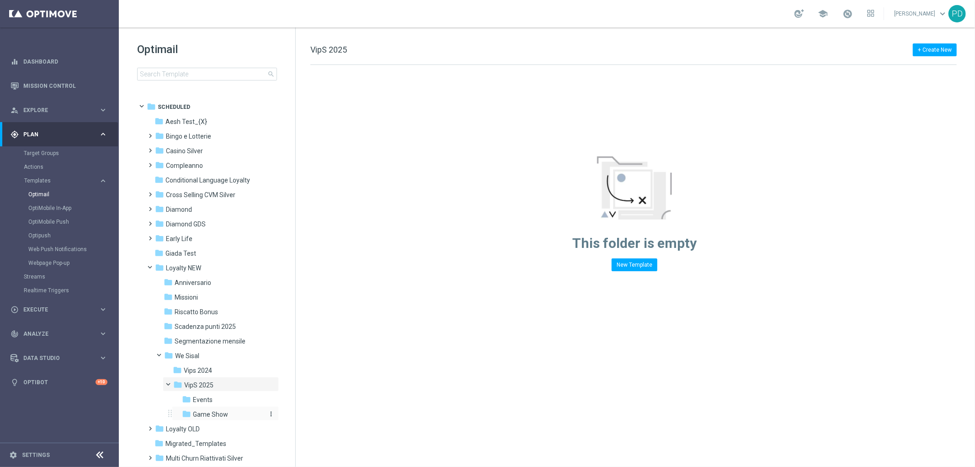
click at [227, 410] on div "folder Game Show" at bounding box center [223, 414] width 82 height 11
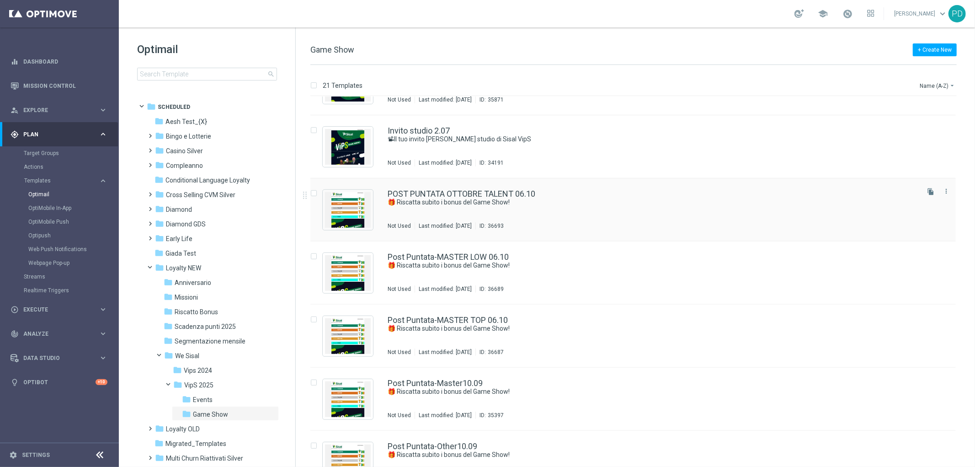
scroll to position [558, 0]
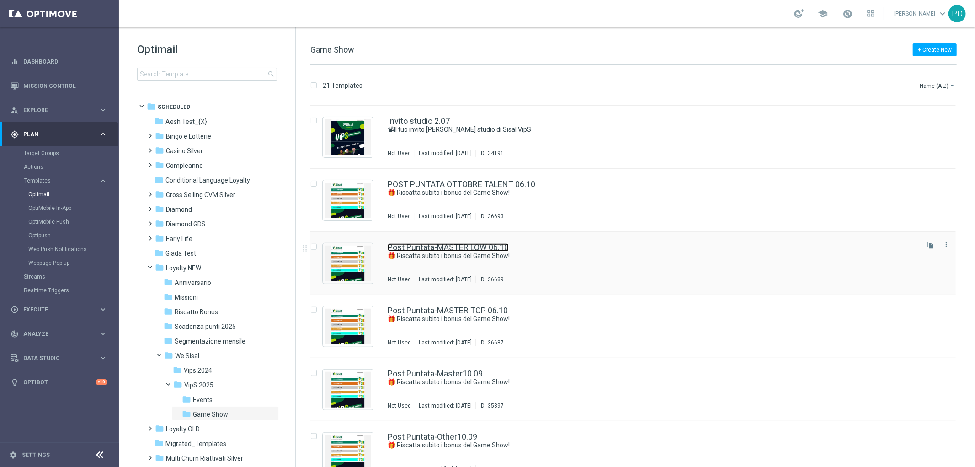
click at [421, 245] on link "Post Puntata-MASTER LOW 06.10" at bounding box center [447, 247] width 121 height 8
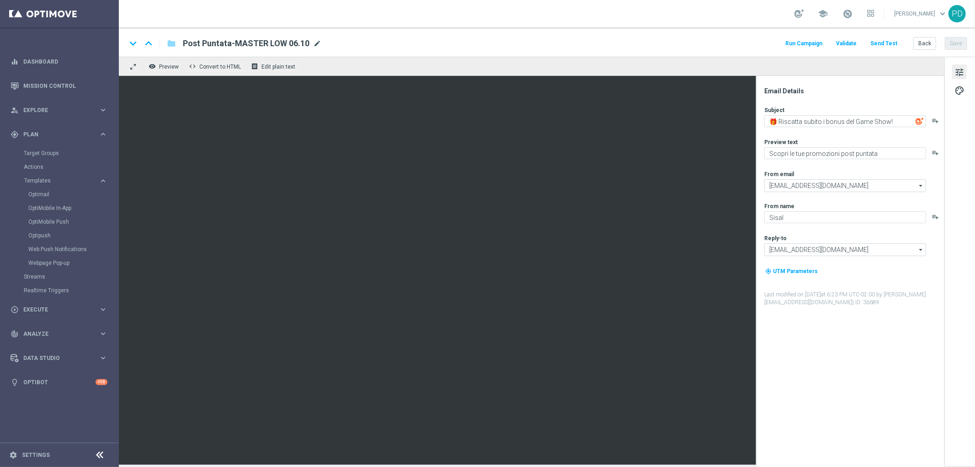
click at [321, 42] on span "mode_edit" at bounding box center [317, 43] width 8 height 8
drag, startPoint x: 225, startPoint y: 43, endPoint x: 185, endPoint y: 43, distance: 40.2
click at [185, 43] on input "Post Puntata-MASTER LOW 06.10" at bounding box center [296, 43] width 227 height 12
drag, startPoint x: 262, startPoint y: 42, endPoint x: 189, endPoint y: 48, distance: 73.8
click at [189, 48] on input "POST PUNTATA OTTOBRE MASTER LOW 06.10" at bounding box center [296, 43] width 227 height 12
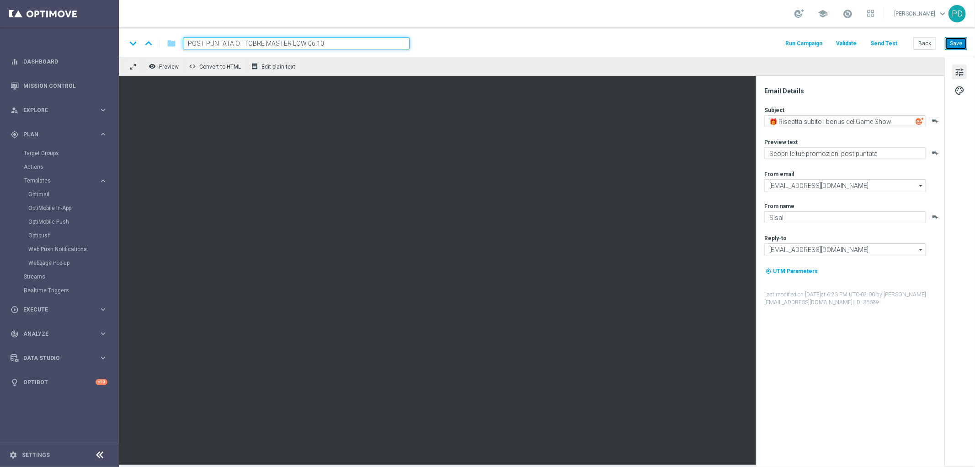
click at [954, 43] on button "Save" at bounding box center [956, 43] width 22 height 13
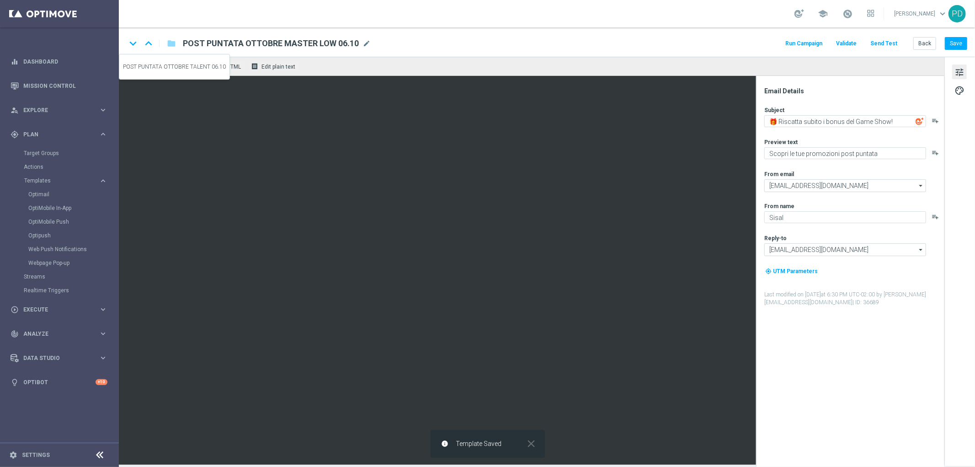
click at [152, 43] on icon "keyboard_arrow_up" at bounding box center [149, 44] width 14 height 14
click at [135, 44] on icon "keyboard_arrow_down" at bounding box center [133, 44] width 14 height 14
click at [315, 44] on span "mode_edit" at bounding box center [317, 43] width 8 height 8
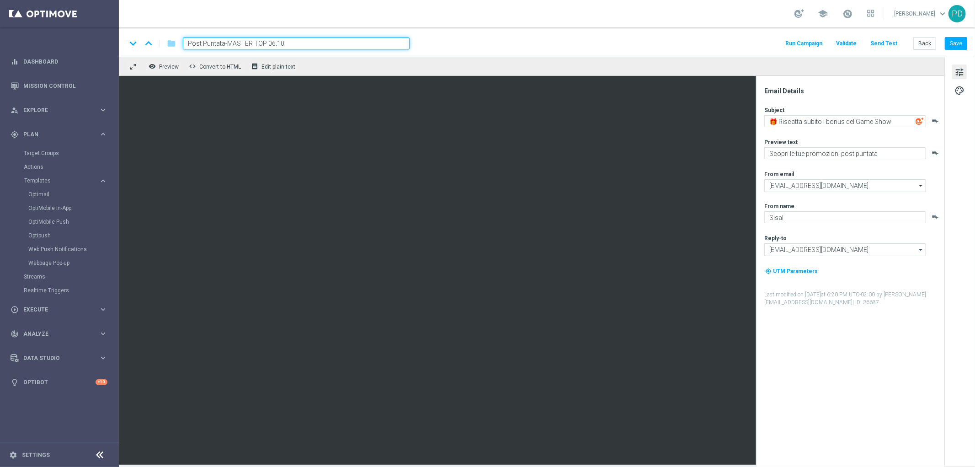
click at [224, 43] on input "Post Puntata-MASTER TOP 06.10" at bounding box center [296, 43] width 227 height 12
drag, startPoint x: 225, startPoint y: 43, endPoint x: 203, endPoint y: 46, distance: 22.2
click at [203, 46] on input "Post Puntata-MASTER TOP 06.10" at bounding box center [296, 43] width 227 height 12
drag, startPoint x: 226, startPoint y: 42, endPoint x: 185, endPoint y: 43, distance: 41.1
click at [185, 43] on input "Post Puntata-MASTER TOP 06.10" at bounding box center [296, 43] width 227 height 12
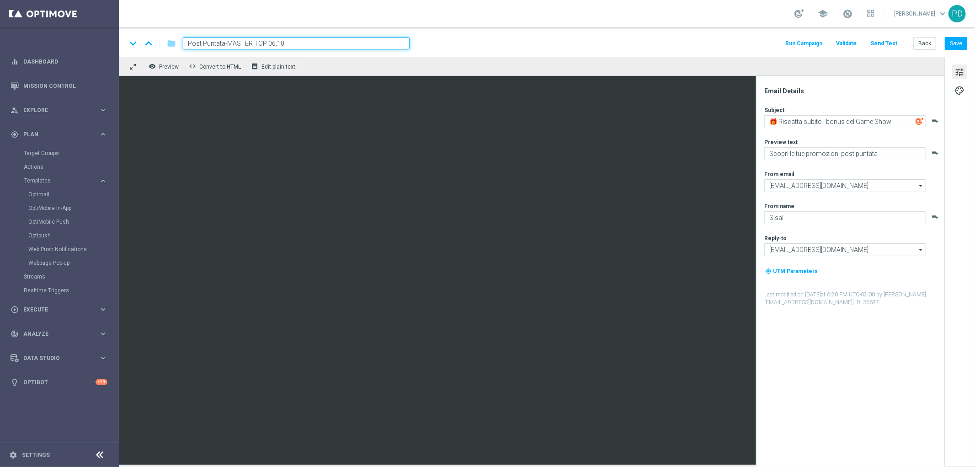
paste input "OST PUNTATA OTTOBRE"
click at [952, 40] on button "Save" at bounding box center [956, 43] width 22 height 13
click at [133, 43] on icon "keyboard_arrow_down" at bounding box center [133, 44] width 14 height 14
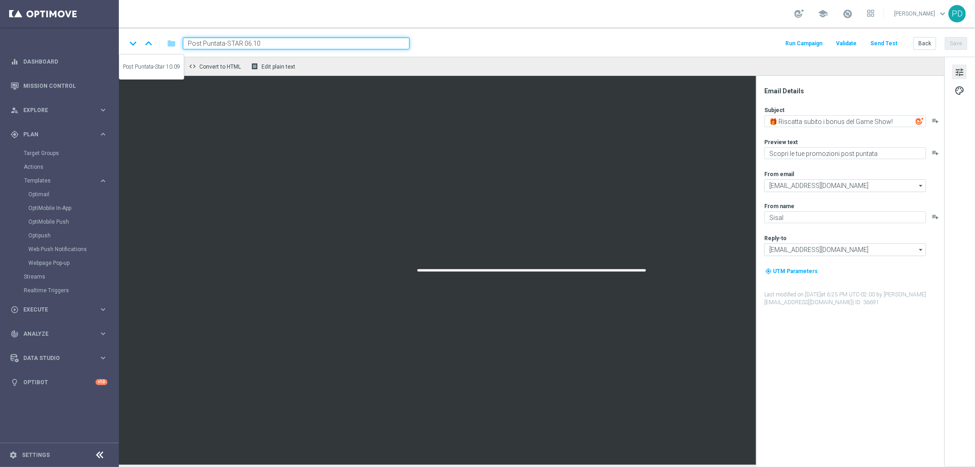
click at [133, 43] on icon "keyboard_arrow_down" at bounding box center [133, 44] width 14 height 14
type input "Warm Bridge 26.08"
type textarea "📽 Torna il VipS Game Show"
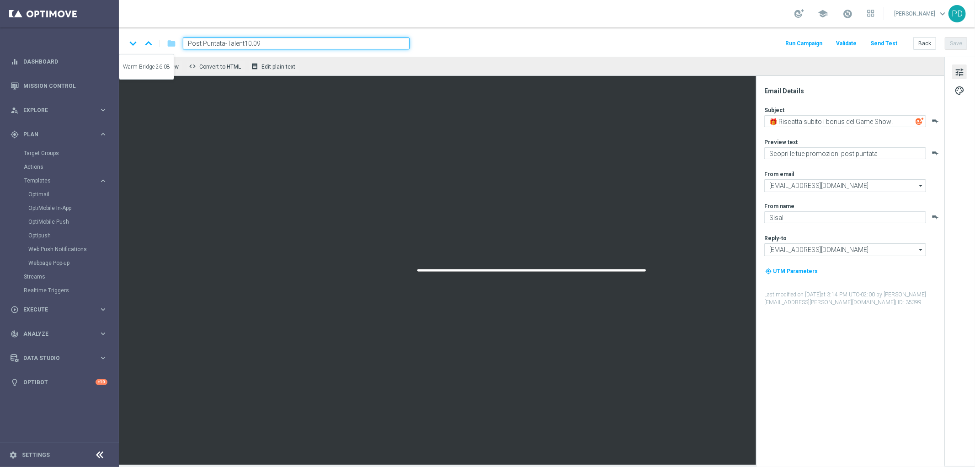
type textarea "We Sisal ti premia con l’intrattenimento da VipS"
click at [133, 43] on icon "keyboard_arrow_down" at bounding box center [133, 44] width 14 height 14
type input "Warm Bridge_all cb 21.09"
type textarea "We Sisal ti porta al VipS Game Show 📽"
type textarea "Festeggia con noi la decima puntata 🎉"
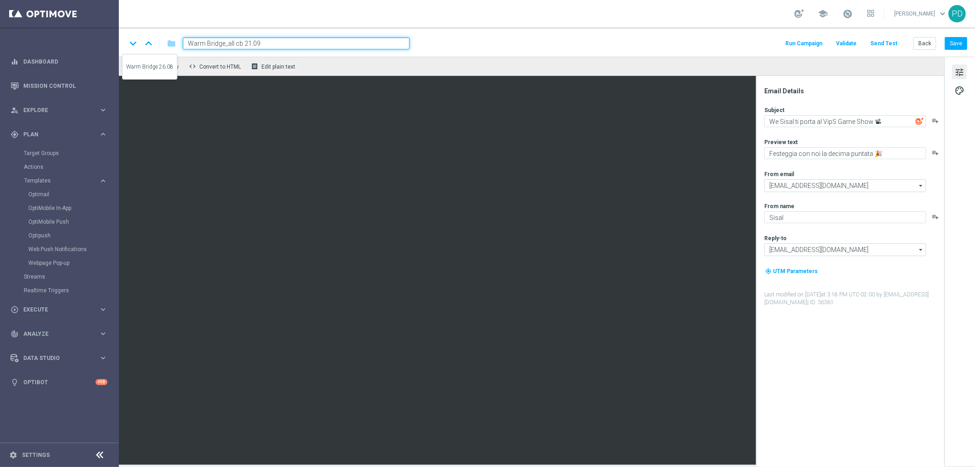
click at [150, 44] on icon "keyboard_arrow_up" at bounding box center [149, 44] width 14 height 14
type input "Warm Bridge 26.08"
type textarea "📽 Torna il VipS Game Show"
type textarea "We Sisal ti premia con l’intrattenimento da VipS"
click at [150, 44] on icon "keyboard_arrow_up" at bounding box center [149, 44] width 14 height 14
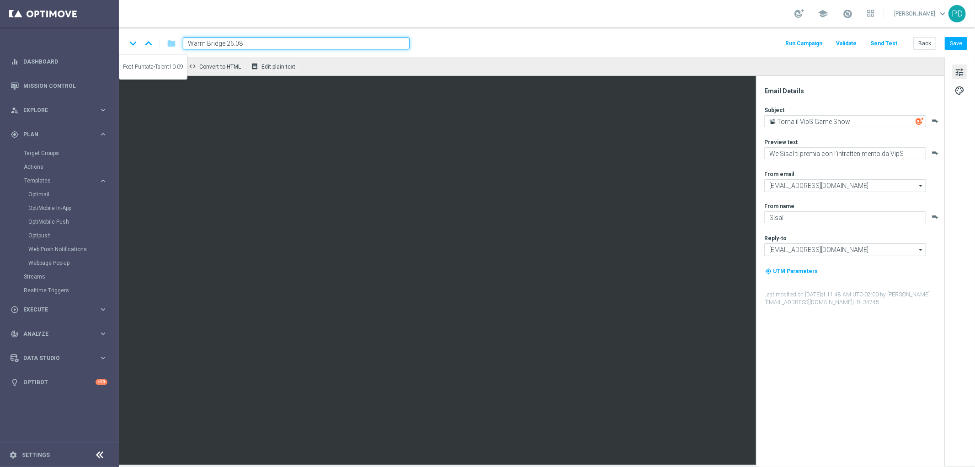
type input "Post Puntata-Talent10.09"
type textarea "🎁 Riscatta subito i bonus del Game Show!"
type textarea "Scopri le tue promozioni post puntata"
click at [150, 44] on icon "keyboard_arrow_up" at bounding box center [149, 44] width 14 height 14
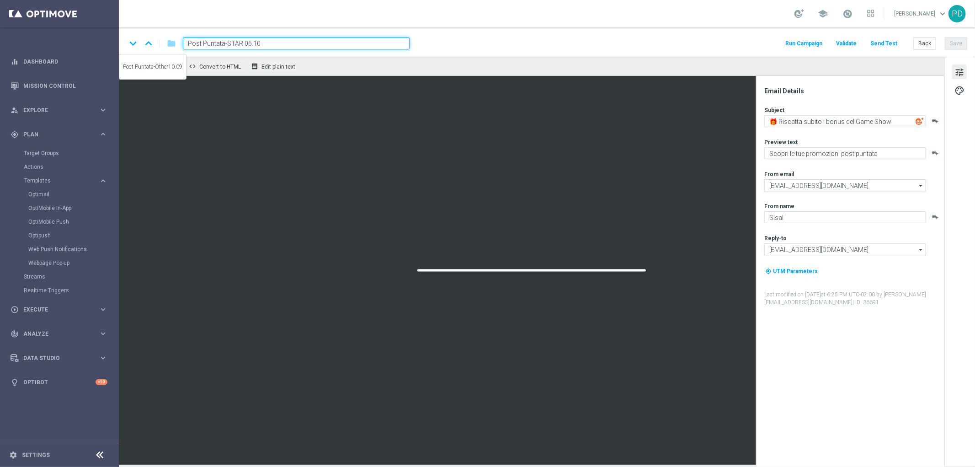
click at [150, 44] on icon "keyboard_arrow_up" at bounding box center [149, 44] width 14 height 14
click at [133, 44] on icon "keyboard_arrow_down" at bounding box center [133, 44] width 14 height 14
drag, startPoint x: 227, startPoint y: 42, endPoint x: 184, endPoint y: 42, distance: 43.0
click at [184, 42] on input "Post Puntata-STAR 06.10" at bounding box center [296, 43] width 227 height 12
paste input "OST PUNTATA OTTOBRE"
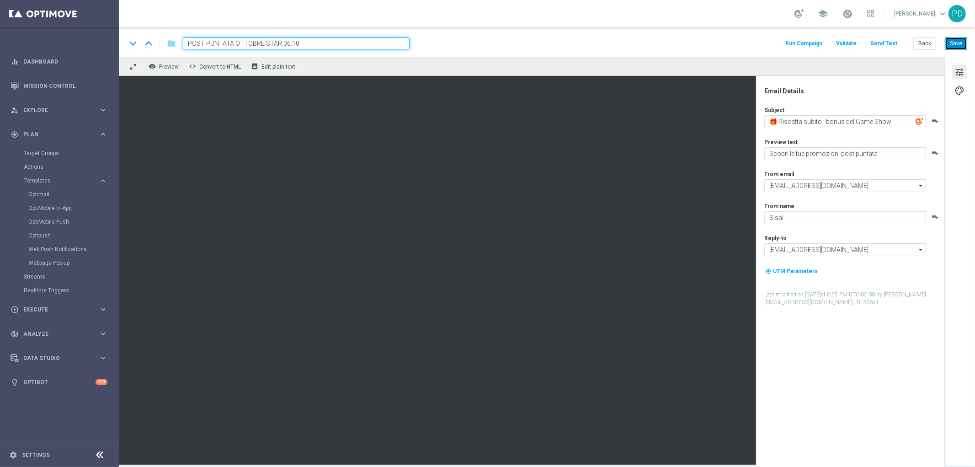
click at [961, 41] on button "Save" at bounding box center [956, 43] width 22 height 13
click at [149, 43] on icon "keyboard_arrow_up" at bounding box center [149, 44] width 14 height 14
click at [149, 42] on icon "keyboard_arrow_up" at bounding box center [149, 44] width 14 height 14
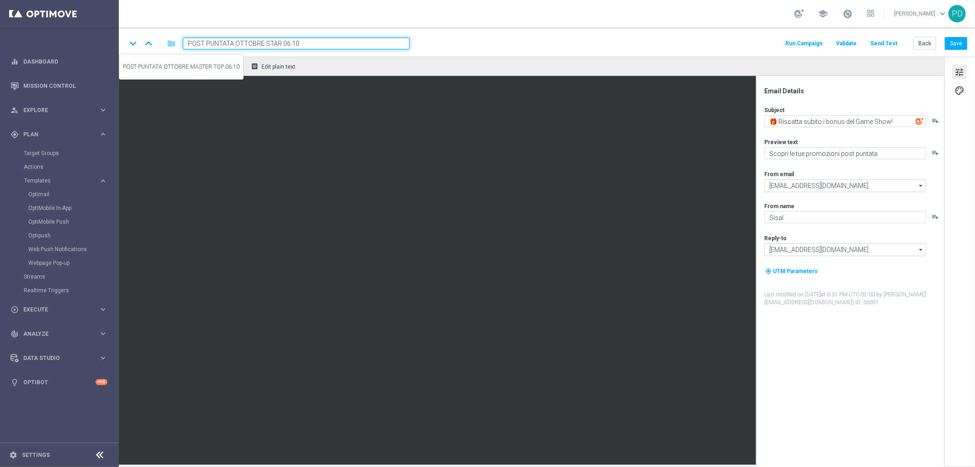
click at [149, 42] on icon "keyboard_arrow_up" at bounding box center [149, 44] width 14 height 14
type input "POST PUNTATA OTTOBRE MASTER LOW 06.10"
click at [43, 193] on link "Optimail" at bounding box center [61, 194] width 67 height 7
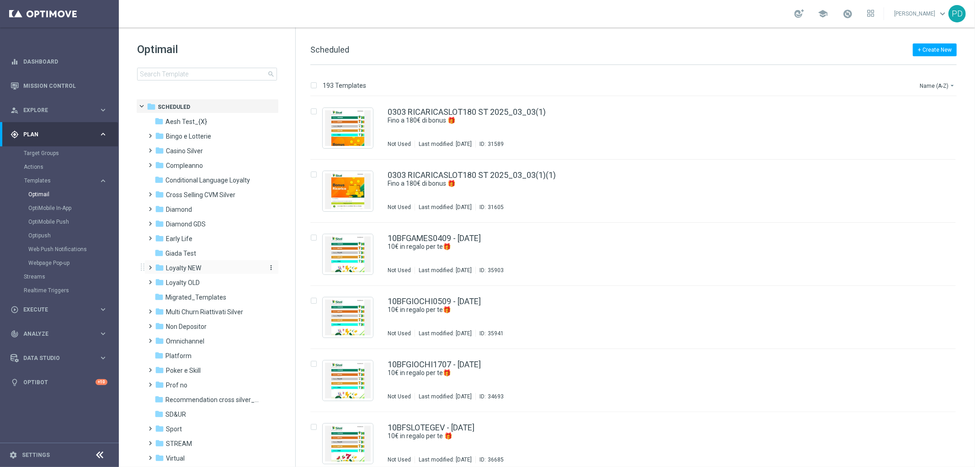
click at [204, 265] on div "folder Loyalty NEW" at bounding box center [207, 268] width 105 height 11
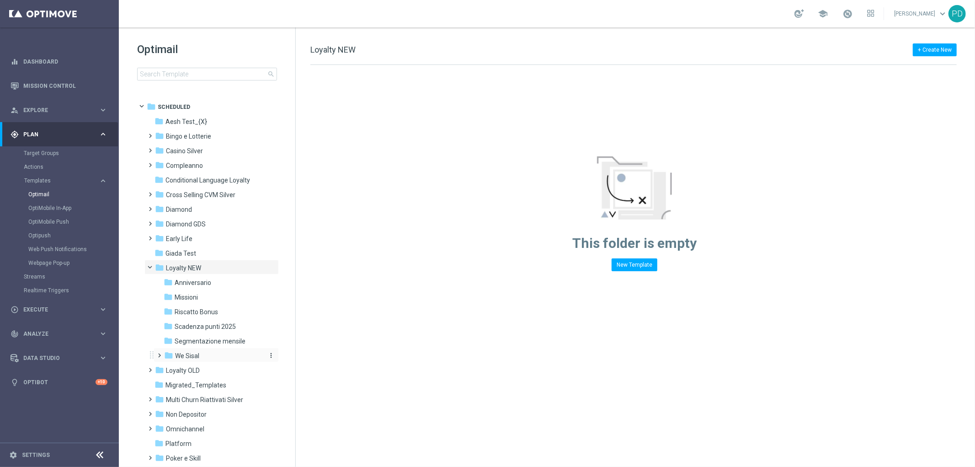
click at [201, 355] on div "folder We Sisal" at bounding box center [212, 355] width 97 height 11
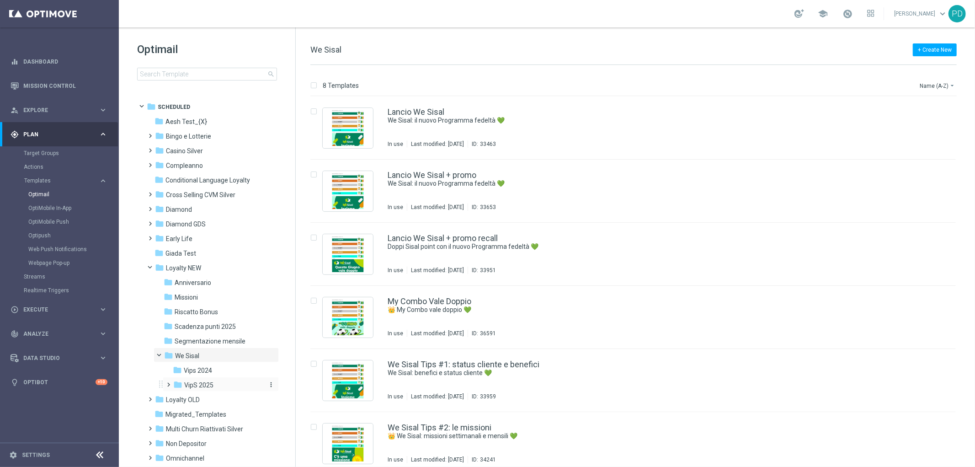
click at [214, 382] on div "folder VipS 2025" at bounding box center [218, 385] width 90 height 11
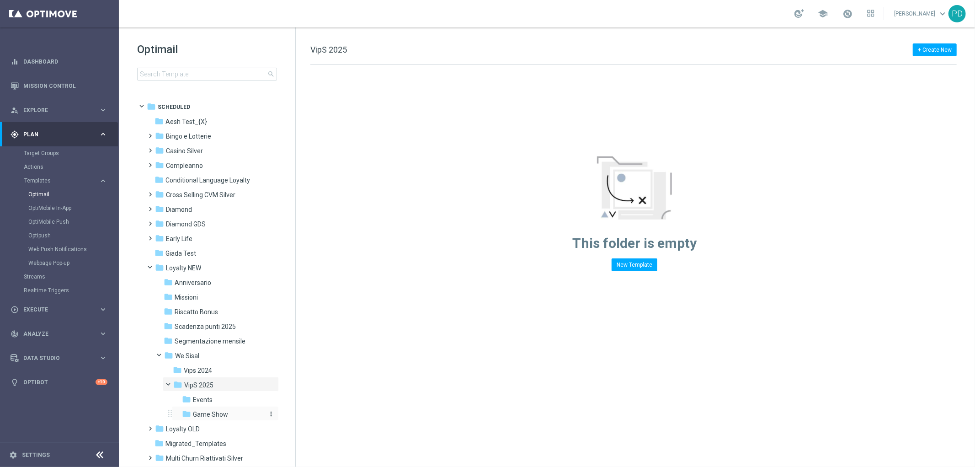
click at [208, 416] on span "Game Show" at bounding box center [210, 414] width 35 height 8
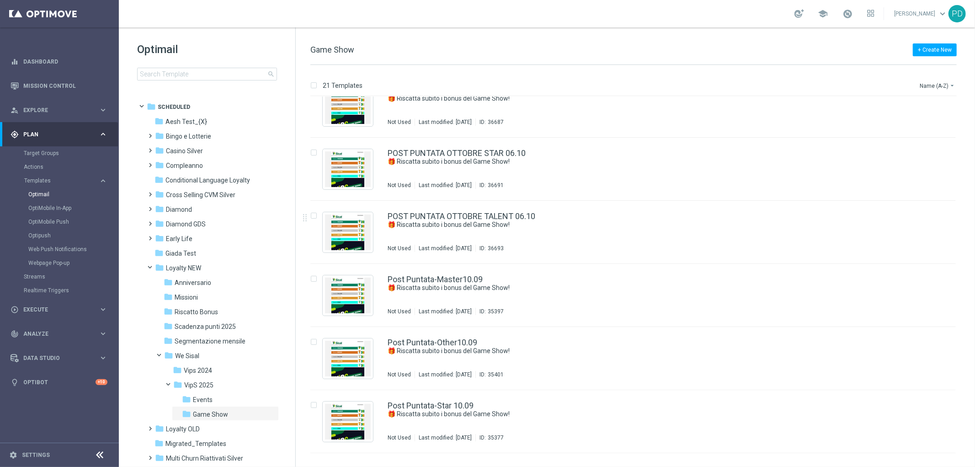
scroll to position [700, 0]
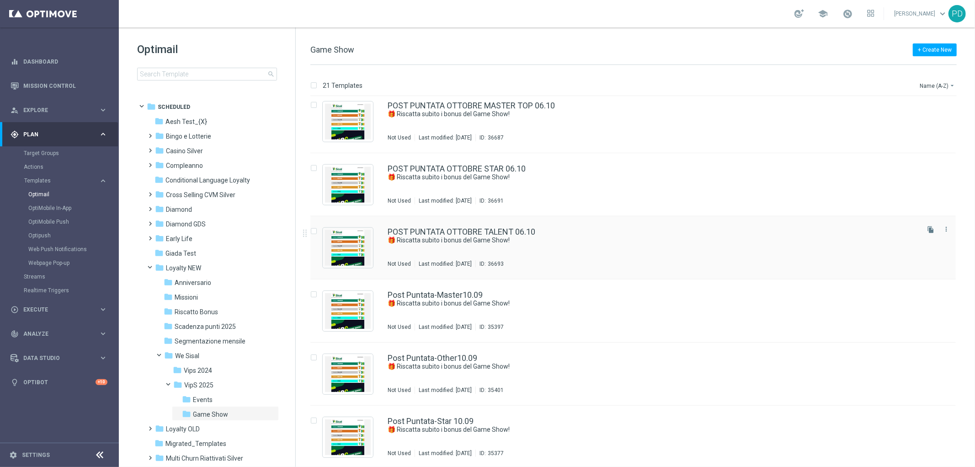
click at [539, 234] on div "POST PUNTATA OTTOBRE TALENT 06.10" at bounding box center [652, 232] width 530 height 8
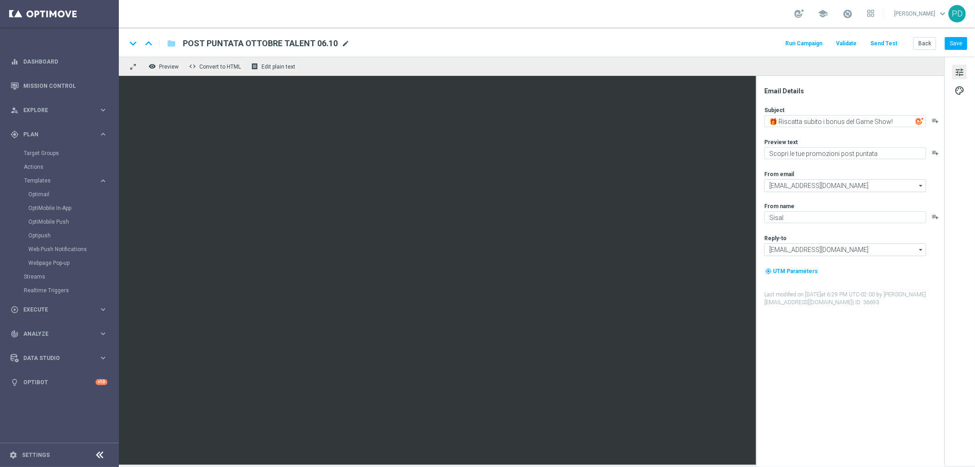
click at [345, 41] on span "mode_edit" at bounding box center [345, 43] width 8 height 8
drag, startPoint x: 286, startPoint y: 44, endPoint x: 264, endPoint y: 46, distance: 22.0
click at [264, 46] on input "POST PUNTATA OTTOBRE TALENT 06.10" at bounding box center [296, 43] width 227 height 12
type input "POST PUNTATA OTTOBRE EXPERT 06.10"
click at [954, 39] on button "Save" at bounding box center [956, 43] width 22 height 13
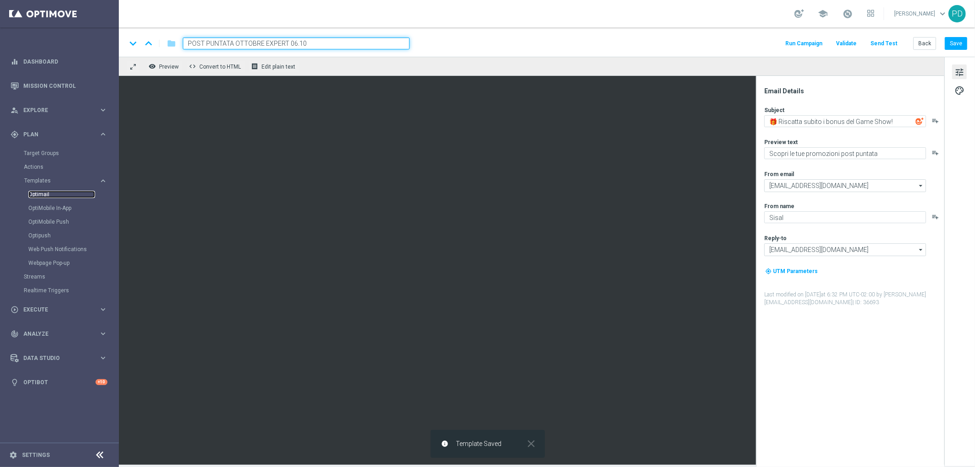
click at [43, 193] on link "Optimail" at bounding box center [61, 194] width 67 height 7
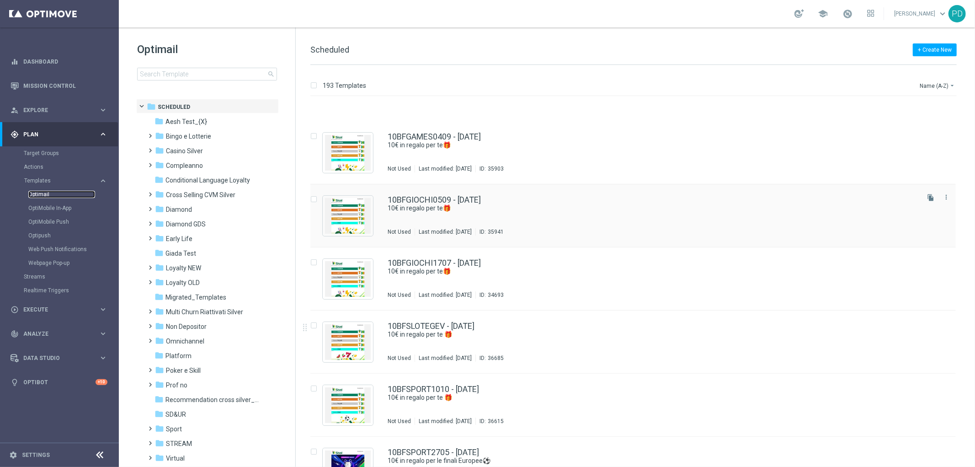
scroll to position [254, 0]
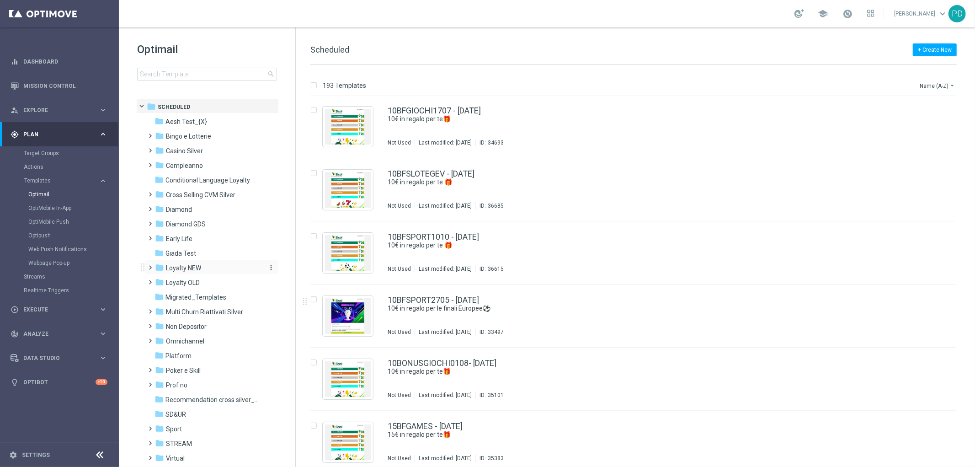
click at [189, 264] on span "Loyalty NEW" at bounding box center [183, 268] width 35 height 8
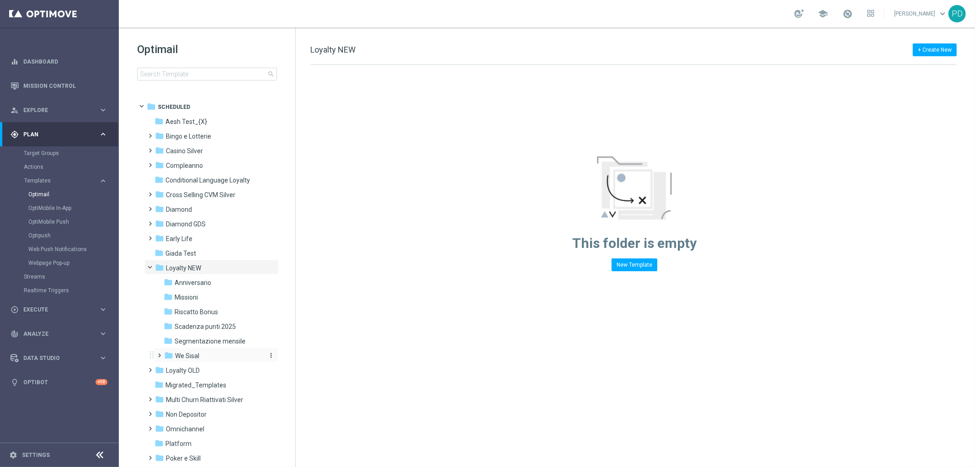
click at [200, 351] on div "folder We Sisal" at bounding box center [212, 355] width 97 height 11
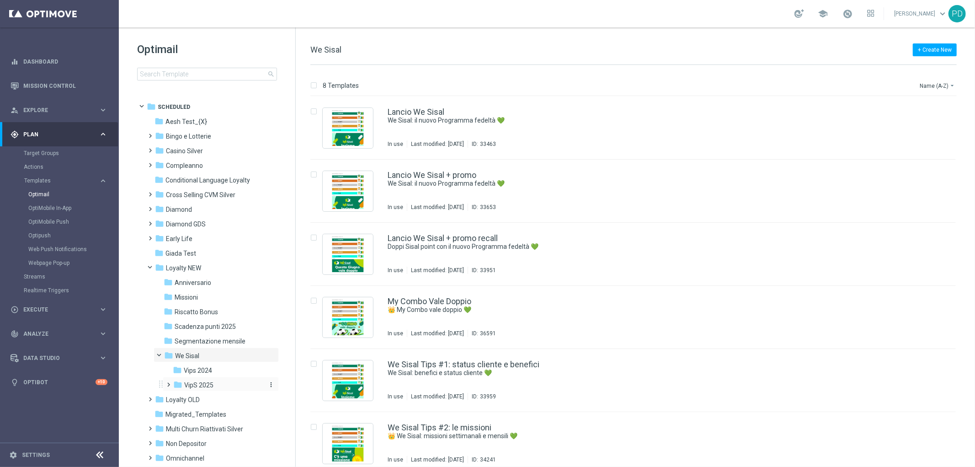
click at [207, 386] on span "VipS 2025" at bounding box center [198, 385] width 29 height 8
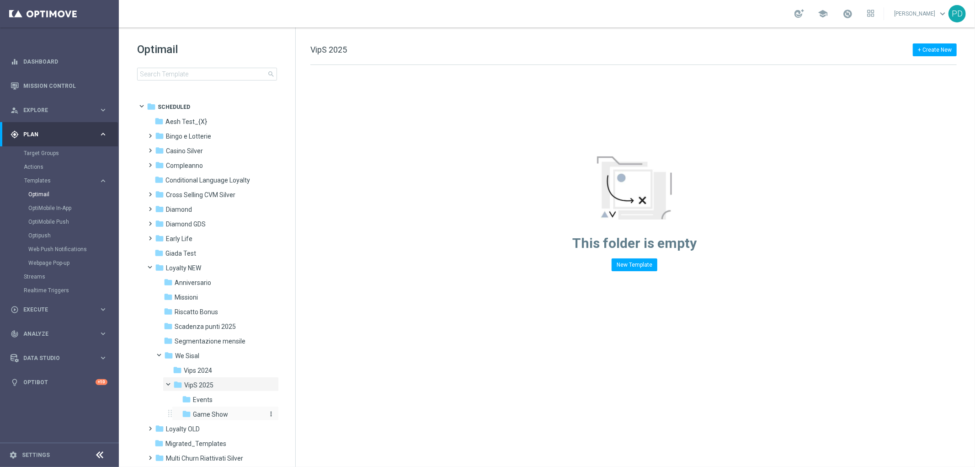
click at [213, 413] on span "Game Show" at bounding box center [210, 414] width 35 height 8
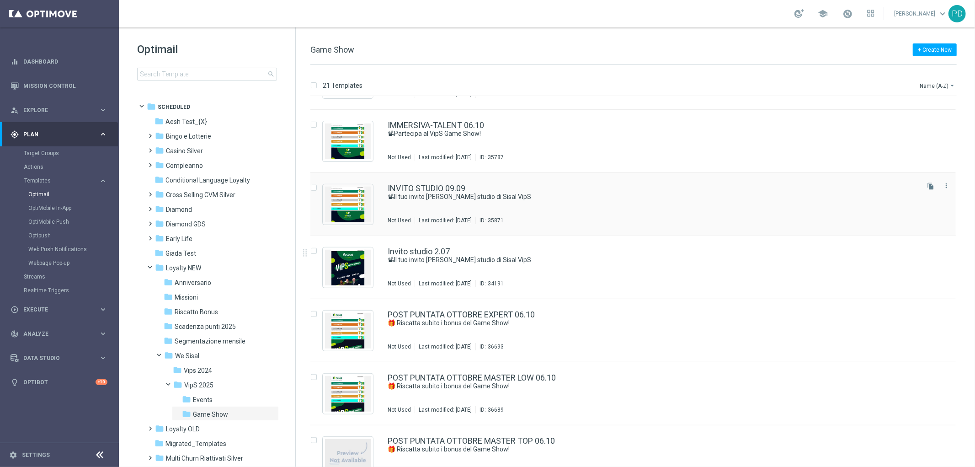
scroll to position [457, 0]
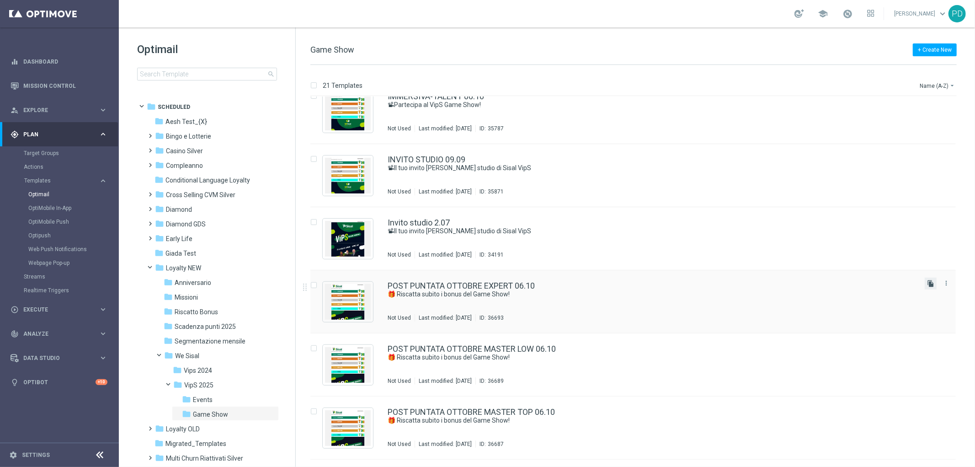
click at [930, 282] on icon "file_copy" at bounding box center [930, 283] width 7 height 7
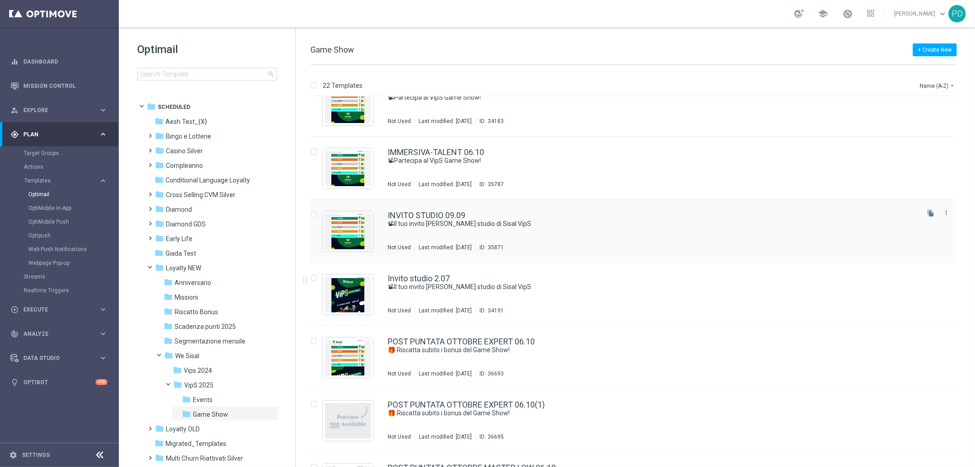
scroll to position [406, 0]
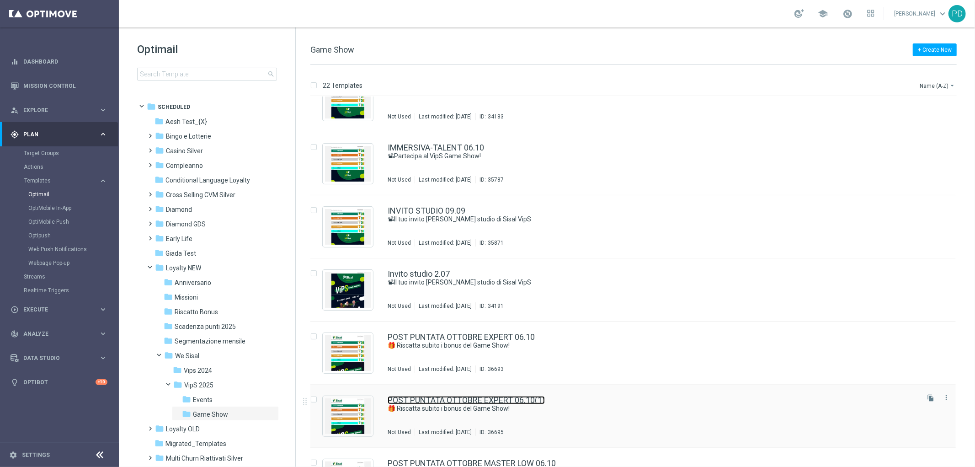
click at [510, 401] on link "POST PUNTATA OTTOBRE EXPERT 06.10(1)" at bounding box center [465, 400] width 157 height 8
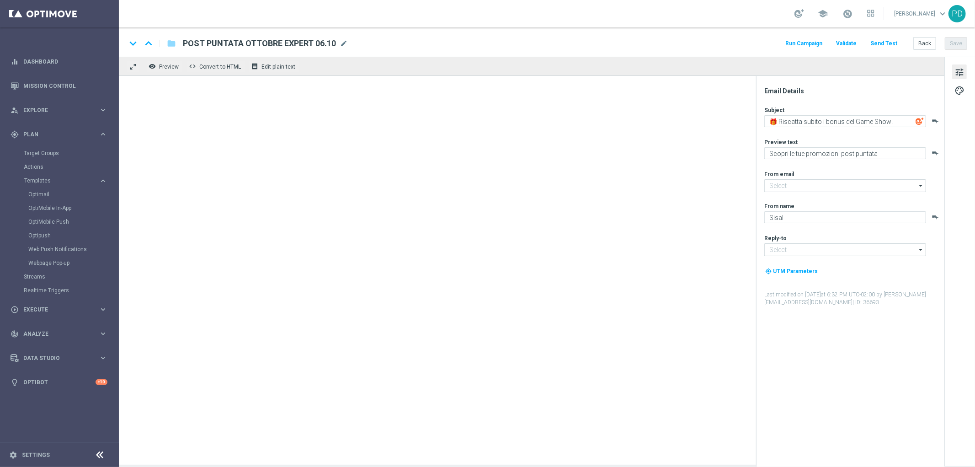
type input "POST PUNTATA OTTOBRE EXPERT 06.10(1)"
type input "[EMAIL_ADDRESS][DOMAIN_NAME]"
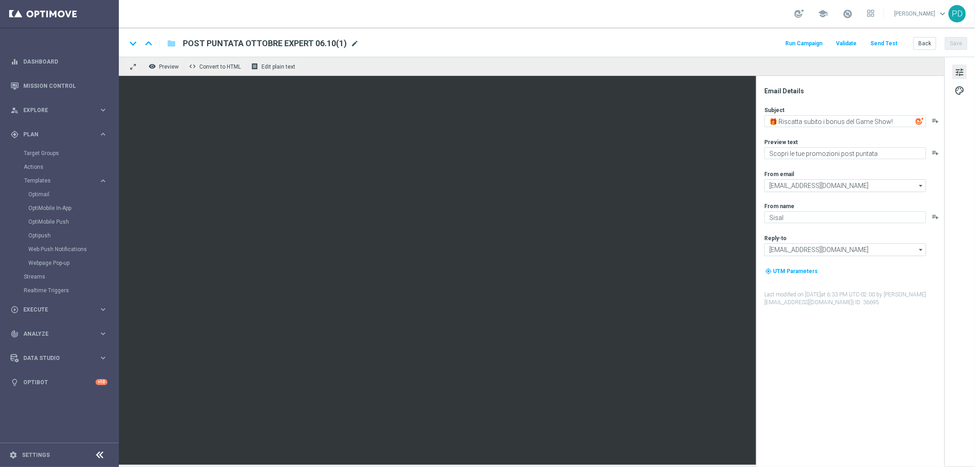
click at [354, 43] on span "mode_edit" at bounding box center [354, 43] width 8 height 8
drag, startPoint x: 326, startPoint y: 43, endPoint x: 303, endPoint y: 43, distance: 23.3
click at [303, 43] on input "POST PUNTATA OTTOBRE EXPERT 06.10(1)" at bounding box center [296, 43] width 227 height 12
drag, startPoint x: 285, startPoint y: 42, endPoint x: 265, endPoint y: 45, distance: 19.8
click at [265, 45] on input "POST PUNTATA OTTOBRE EXPERT 06.10" at bounding box center [296, 43] width 227 height 12
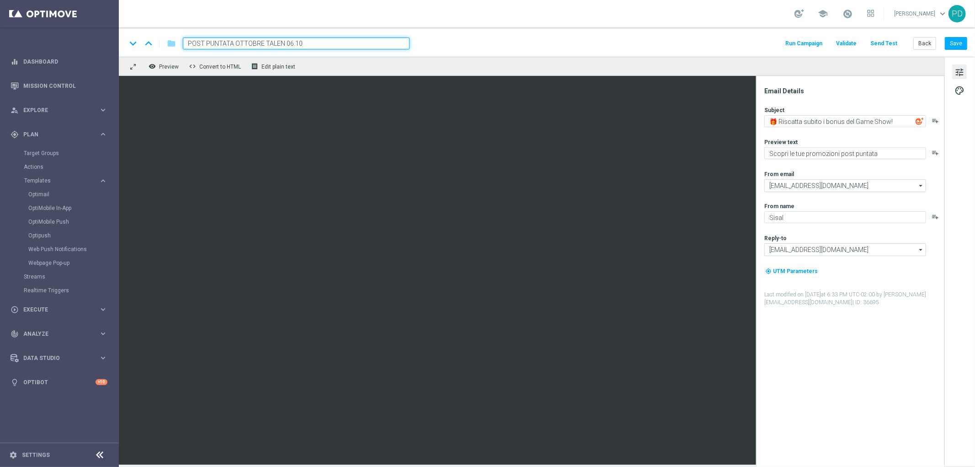
type input "POST PUNTATA OTTOBRE TALENT 06.10"
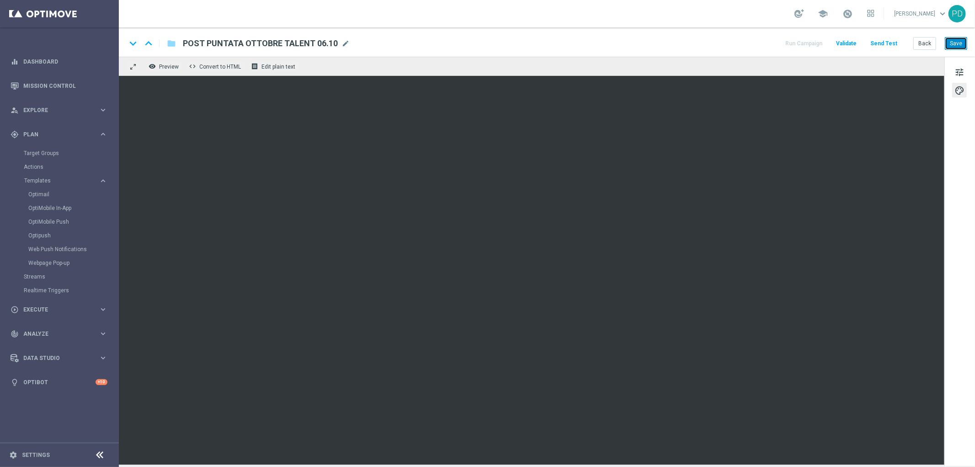
click at [955, 43] on button "Save" at bounding box center [956, 43] width 22 height 13
click at [962, 40] on button "Save" at bounding box center [956, 43] width 22 height 13
click at [46, 195] on link "Optimail" at bounding box center [61, 194] width 67 height 7
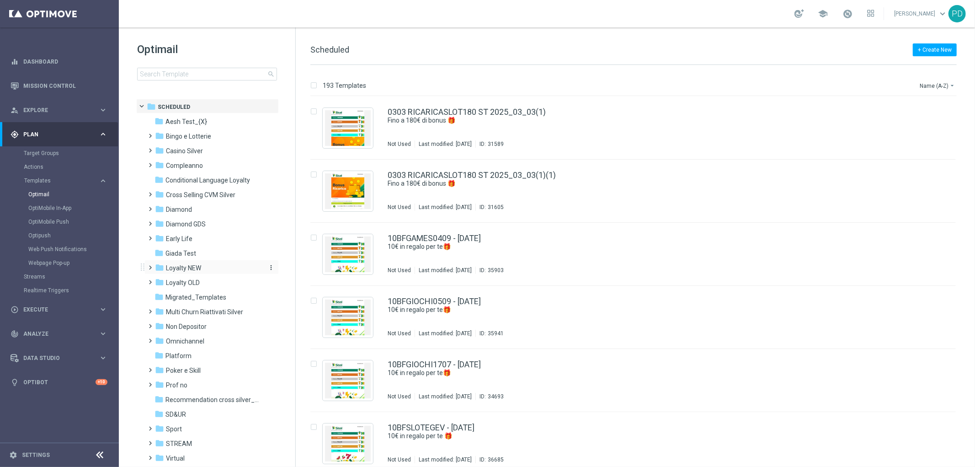
click at [192, 267] on span "Loyalty NEW" at bounding box center [183, 268] width 35 height 8
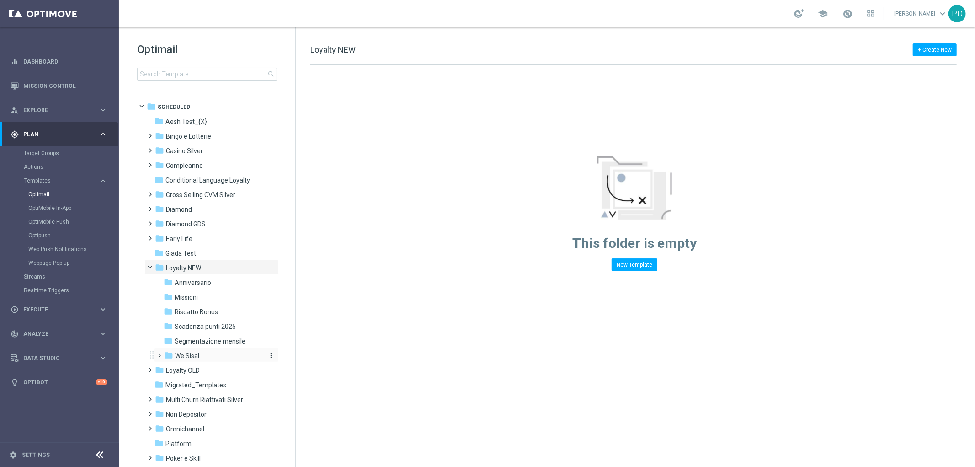
click at [189, 353] on span "We Sisal" at bounding box center [187, 355] width 24 height 8
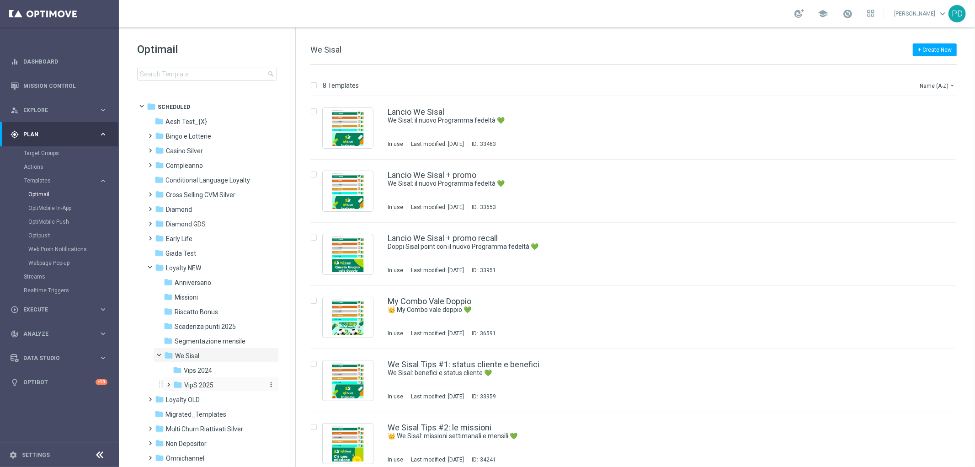
click at [205, 384] on span "VipS 2025" at bounding box center [198, 385] width 29 height 8
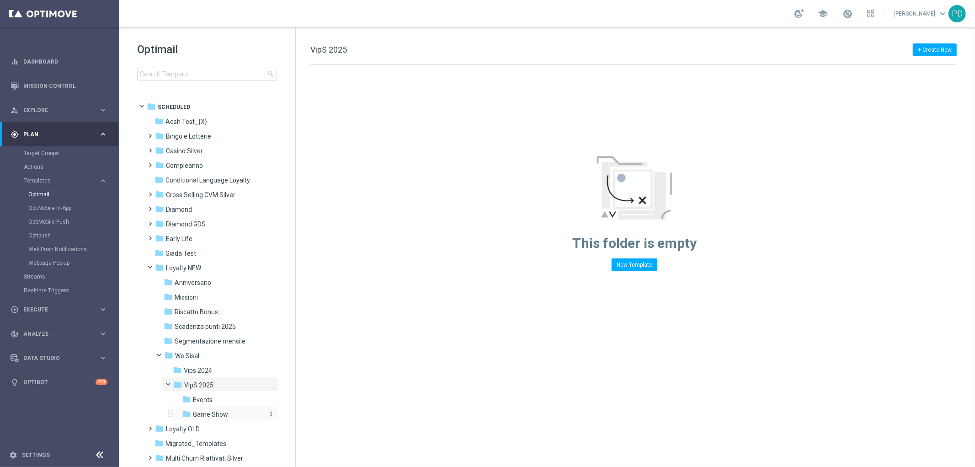
click at [204, 410] on span "Game Show" at bounding box center [210, 414] width 35 height 8
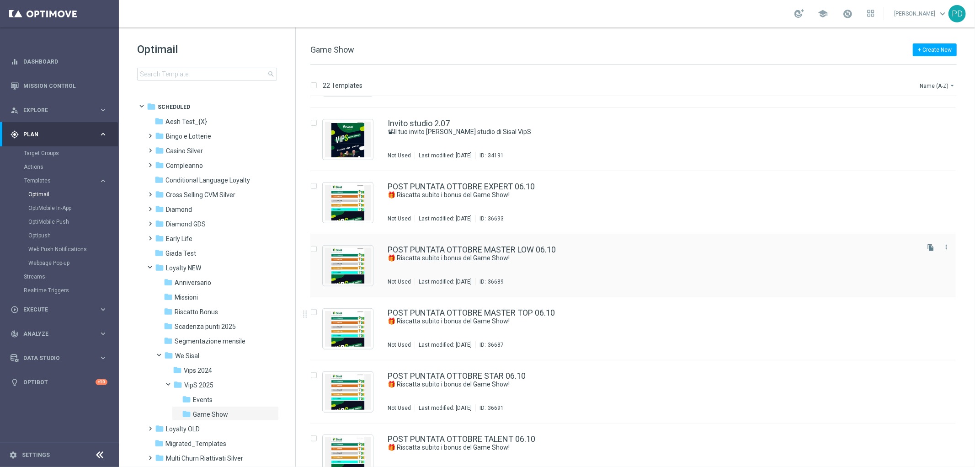
scroll to position [609, 0]
